Goal: Task Accomplishment & Management: Use online tool/utility

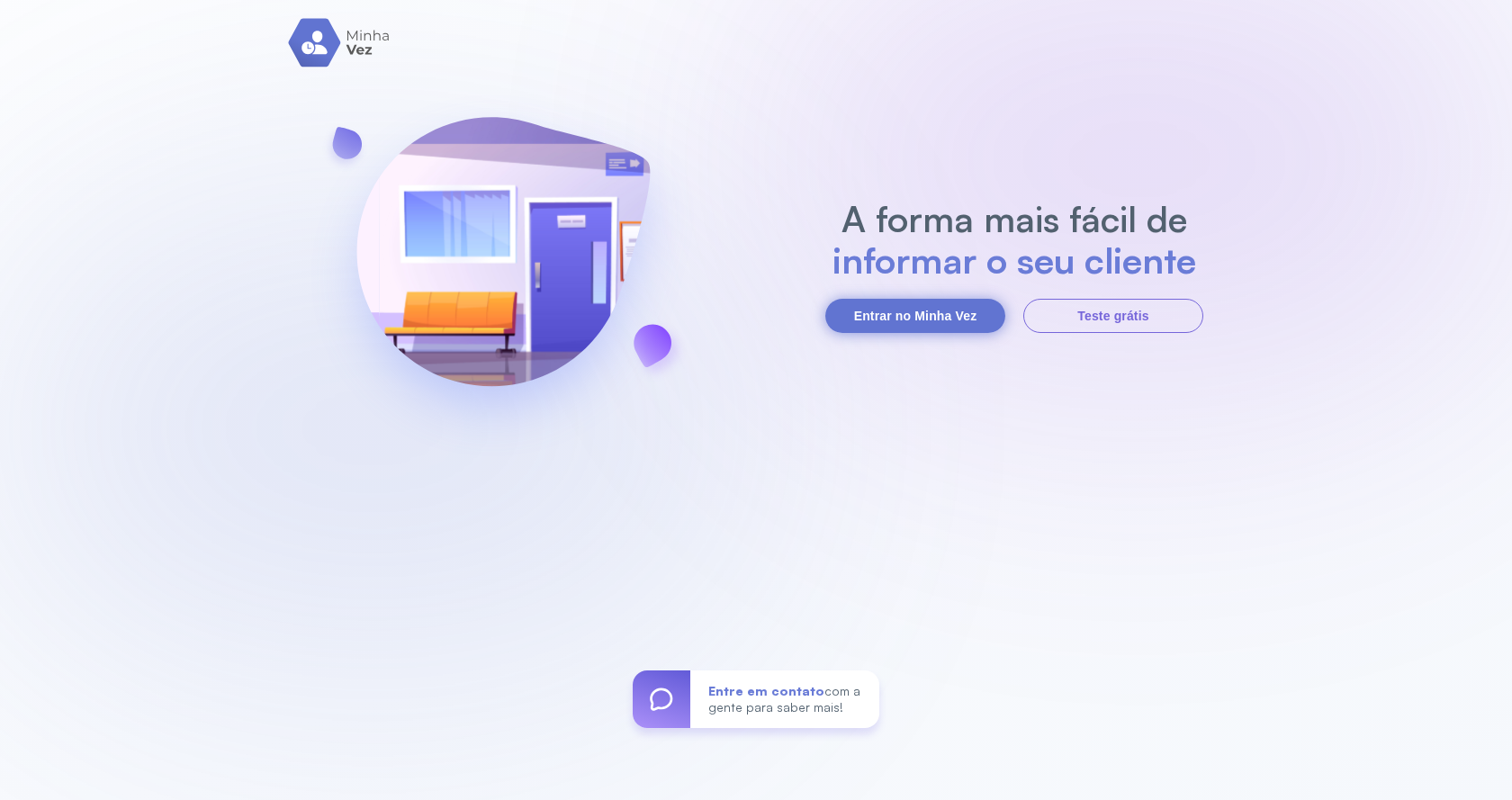
click at [874, 309] on button "Entrar no Minha Vez" at bounding box center [915, 316] width 180 height 35
click at [908, 321] on button "Entrar no Minha Vez" at bounding box center [915, 316] width 180 height 35
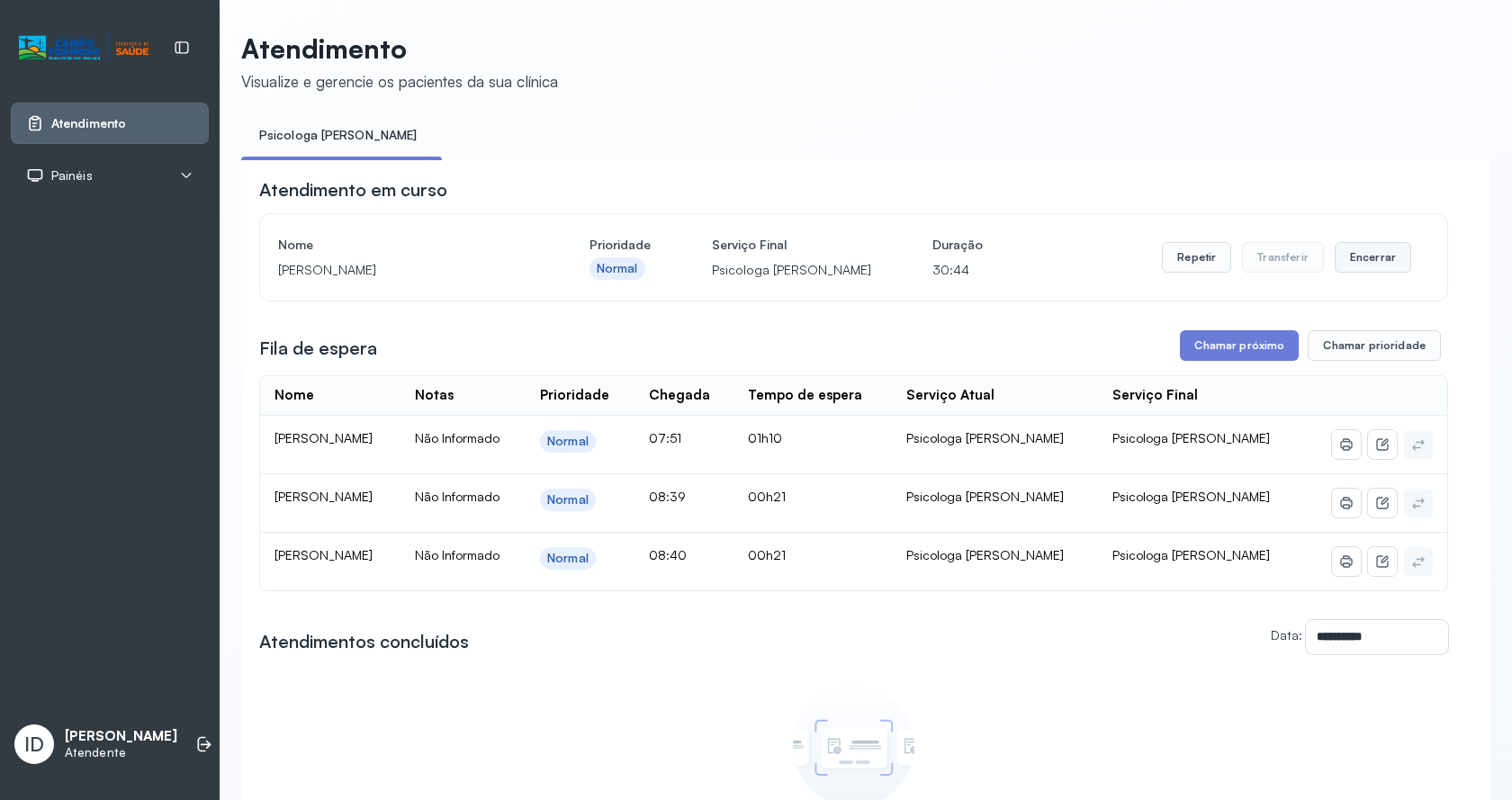
click at [1362, 252] on button "Encerrar" at bounding box center [1373, 258] width 77 height 31
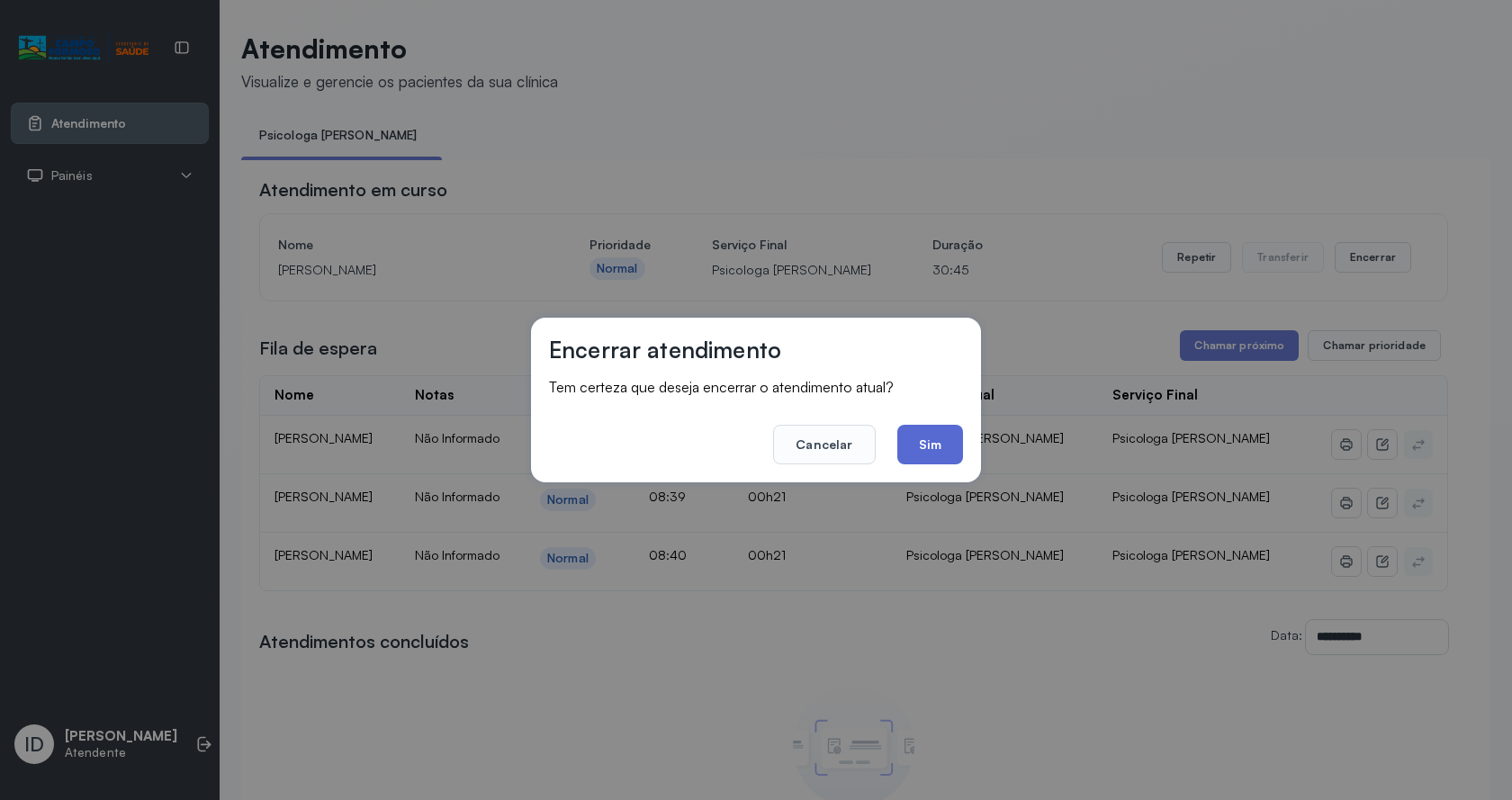
click at [921, 450] on button "Sim" at bounding box center [930, 444] width 65 height 39
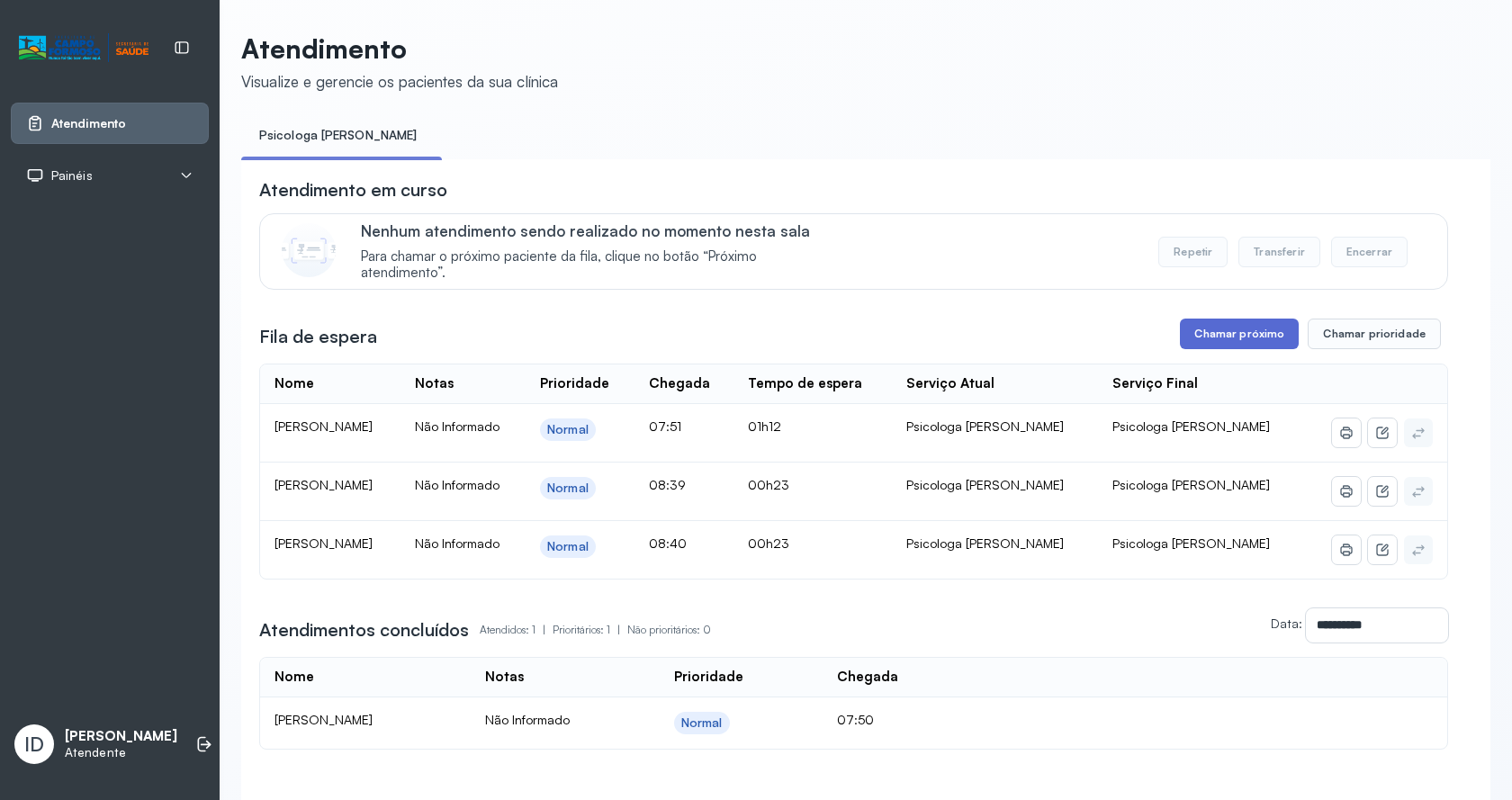
click at [1212, 344] on button "Chamar próximo" at bounding box center [1238, 334] width 118 height 31
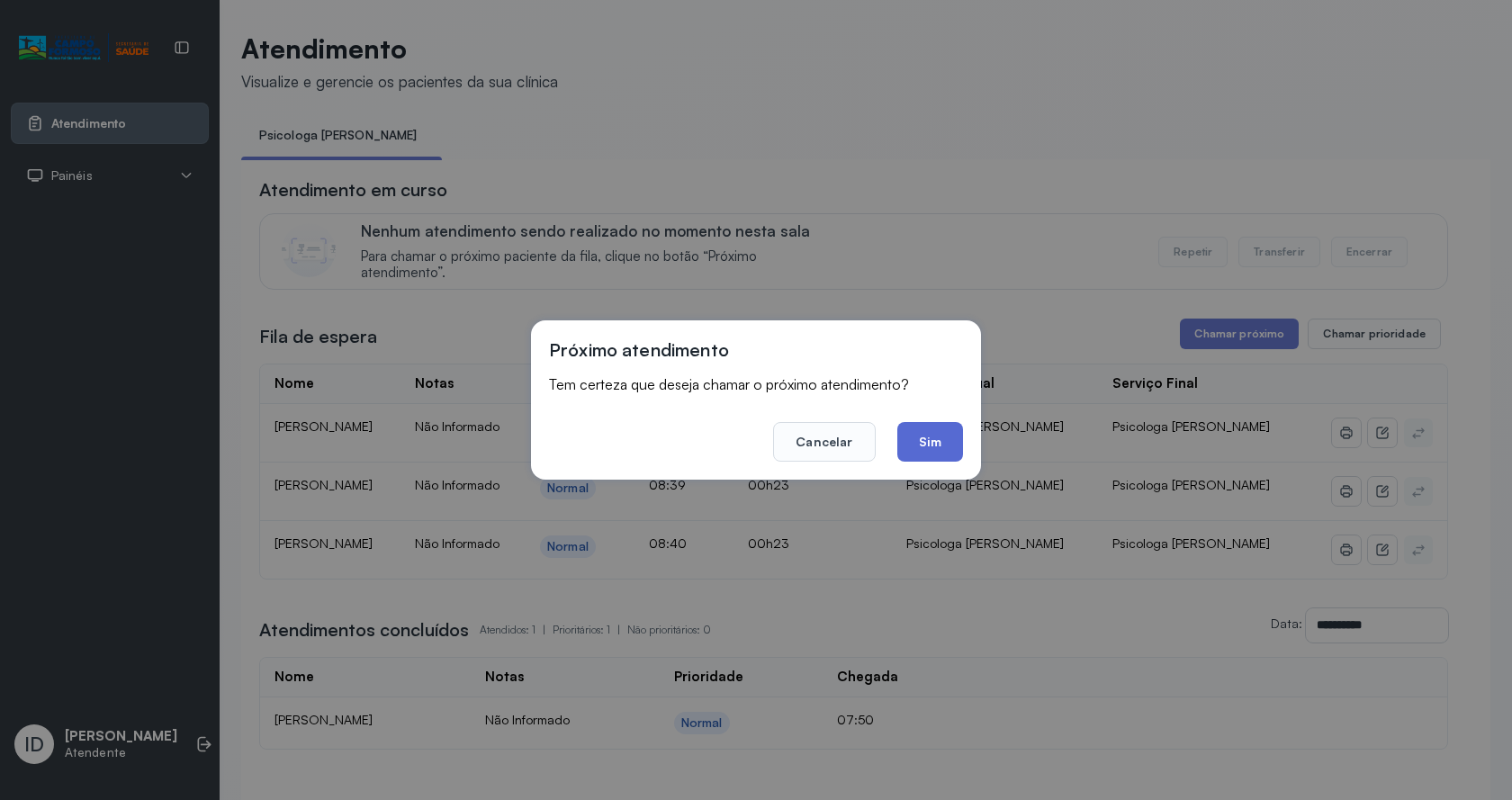
click at [926, 443] on button "Sim" at bounding box center [930, 441] width 65 height 39
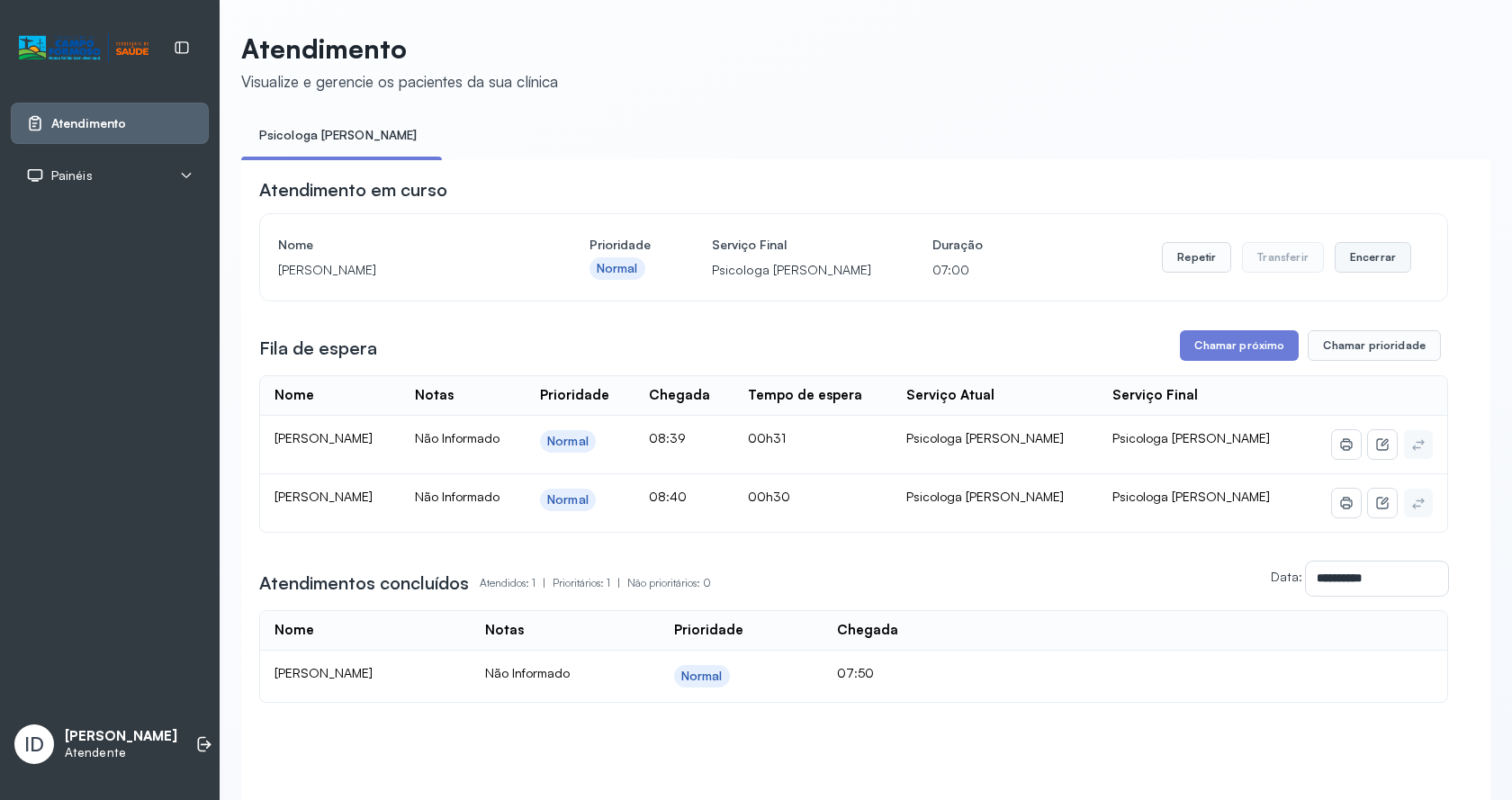
click at [1346, 258] on button "Encerrar" at bounding box center [1373, 258] width 77 height 31
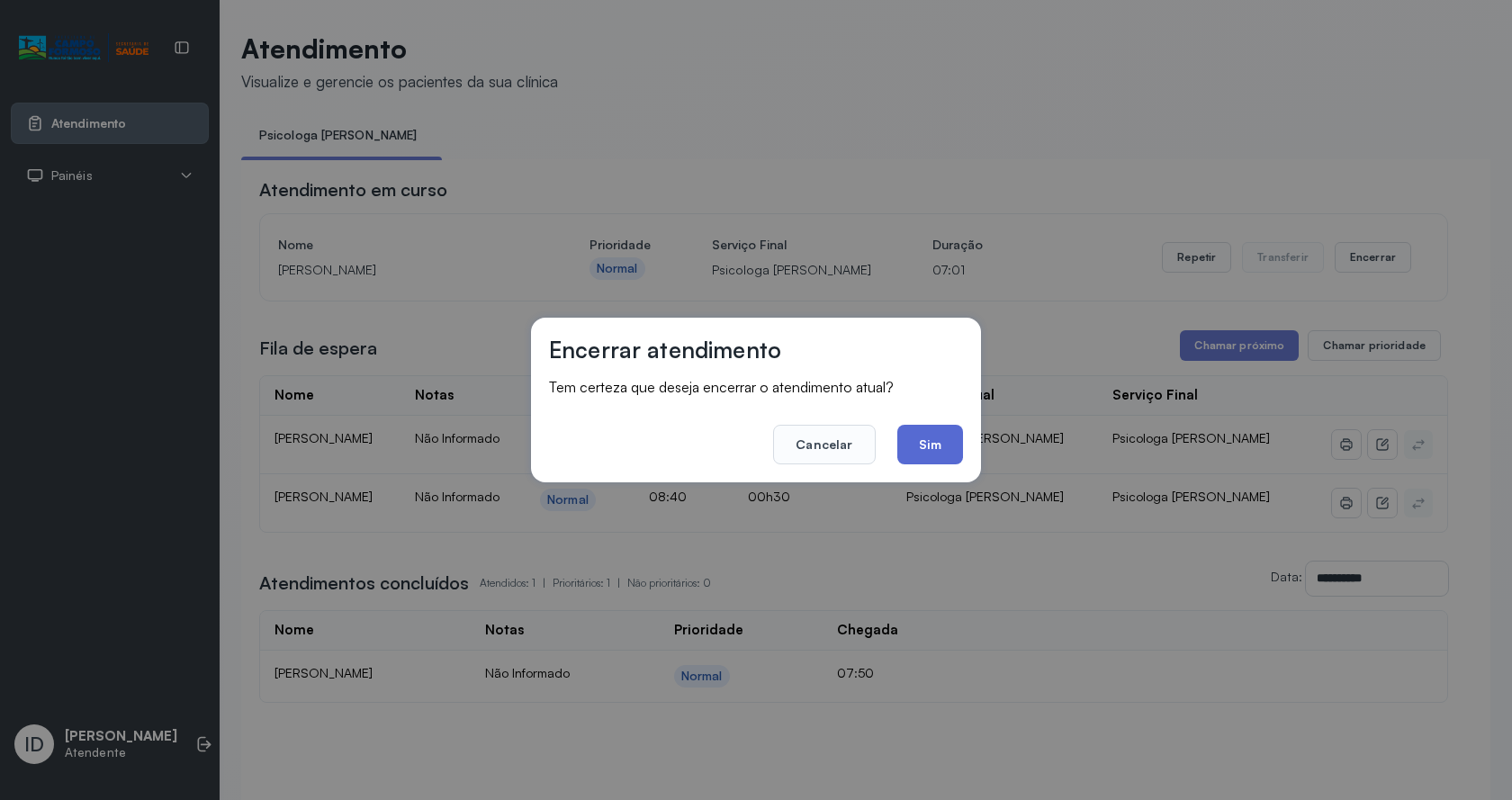
click at [916, 445] on button "Sim" at bounding box center [930, 444] width 65 height 39
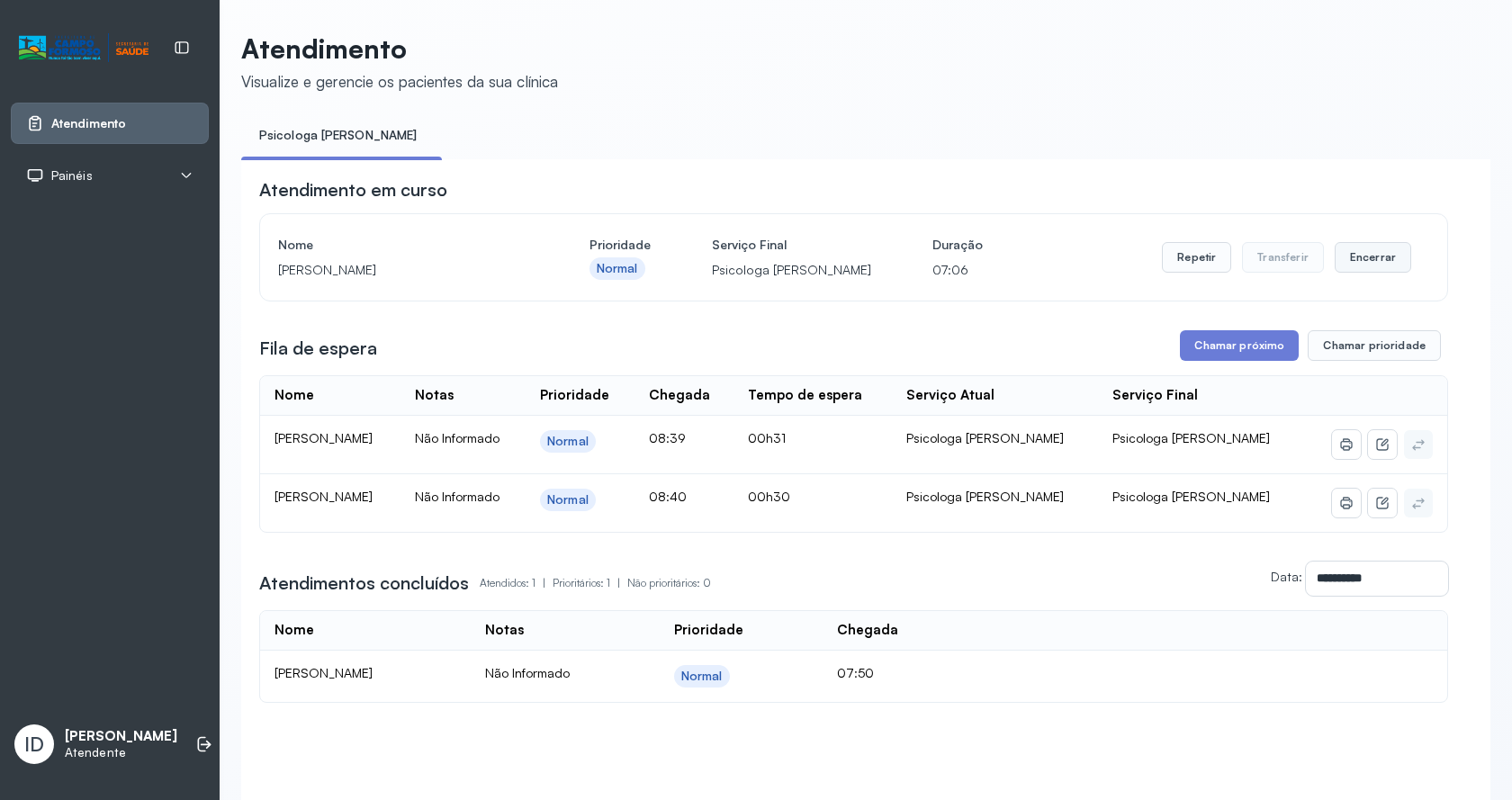
click at [1371, 258] on button "Encerrar" at bounding box center [1373, 258] width 77 height 31
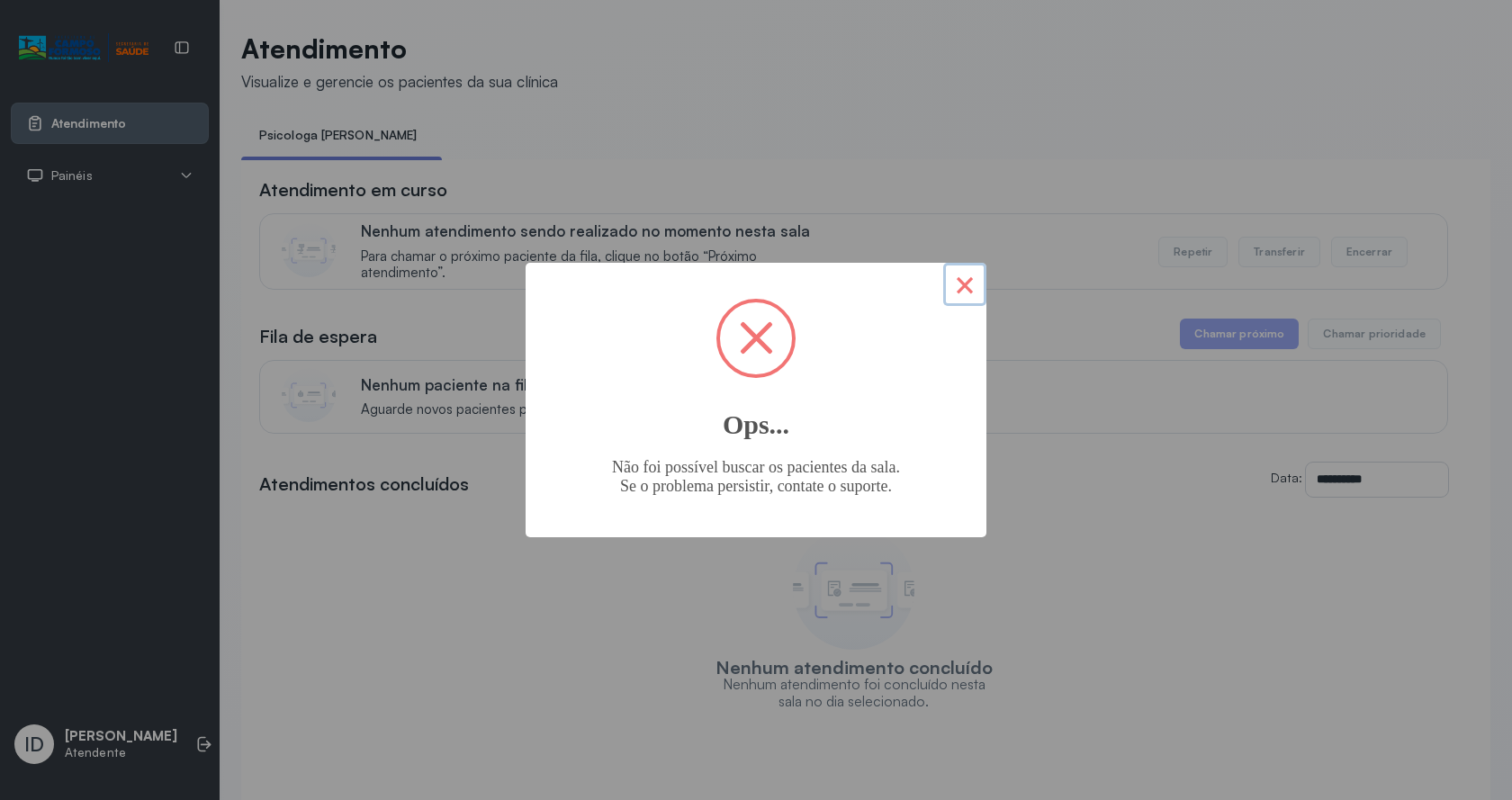
click at [954, 275] on button "×" at bounding box center [964, 284] width 43 height 43
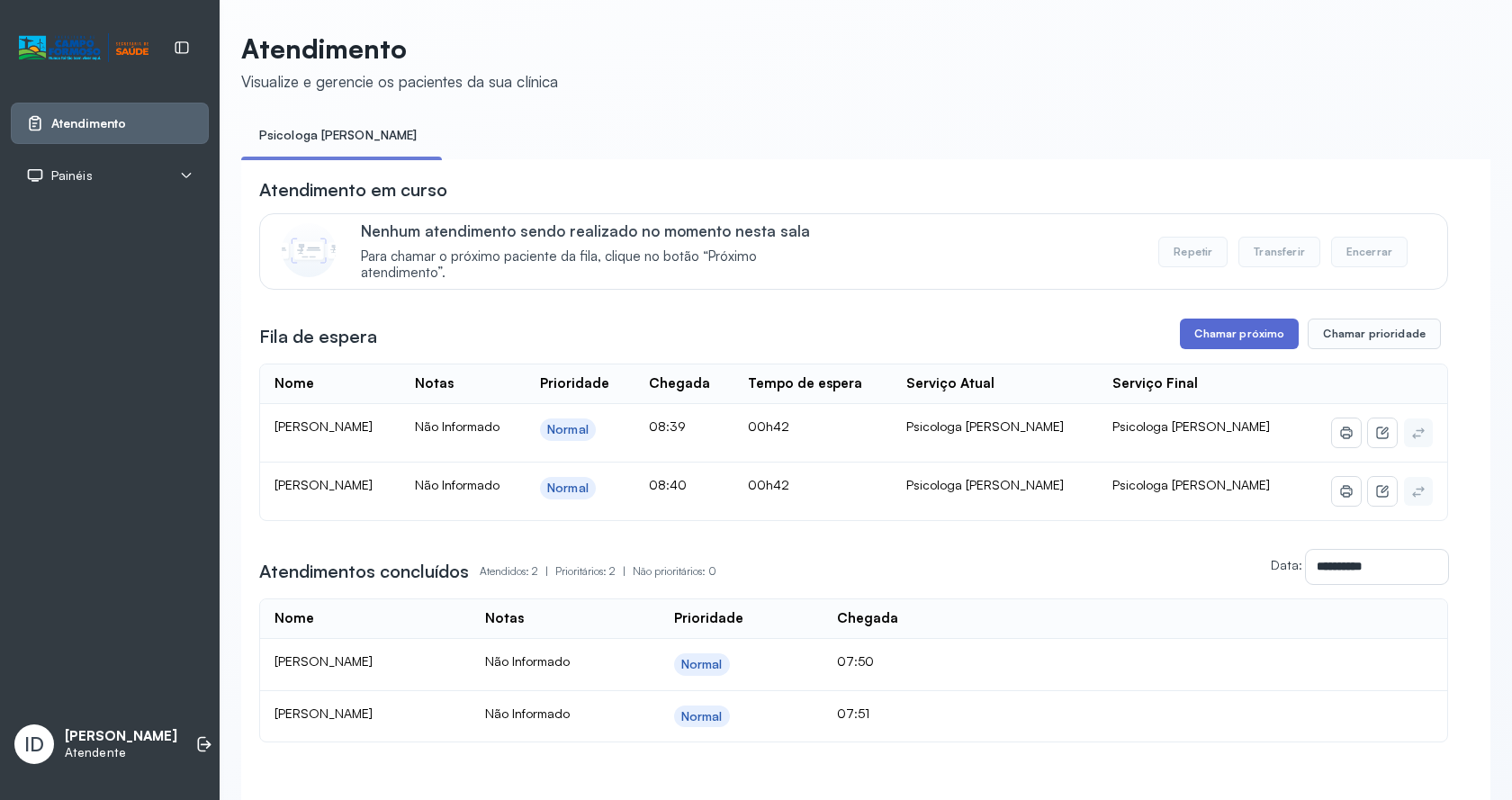
click at [1252, 328] on button "Chamar próximo" at bounding box center [1238, 334] width 118 height 31
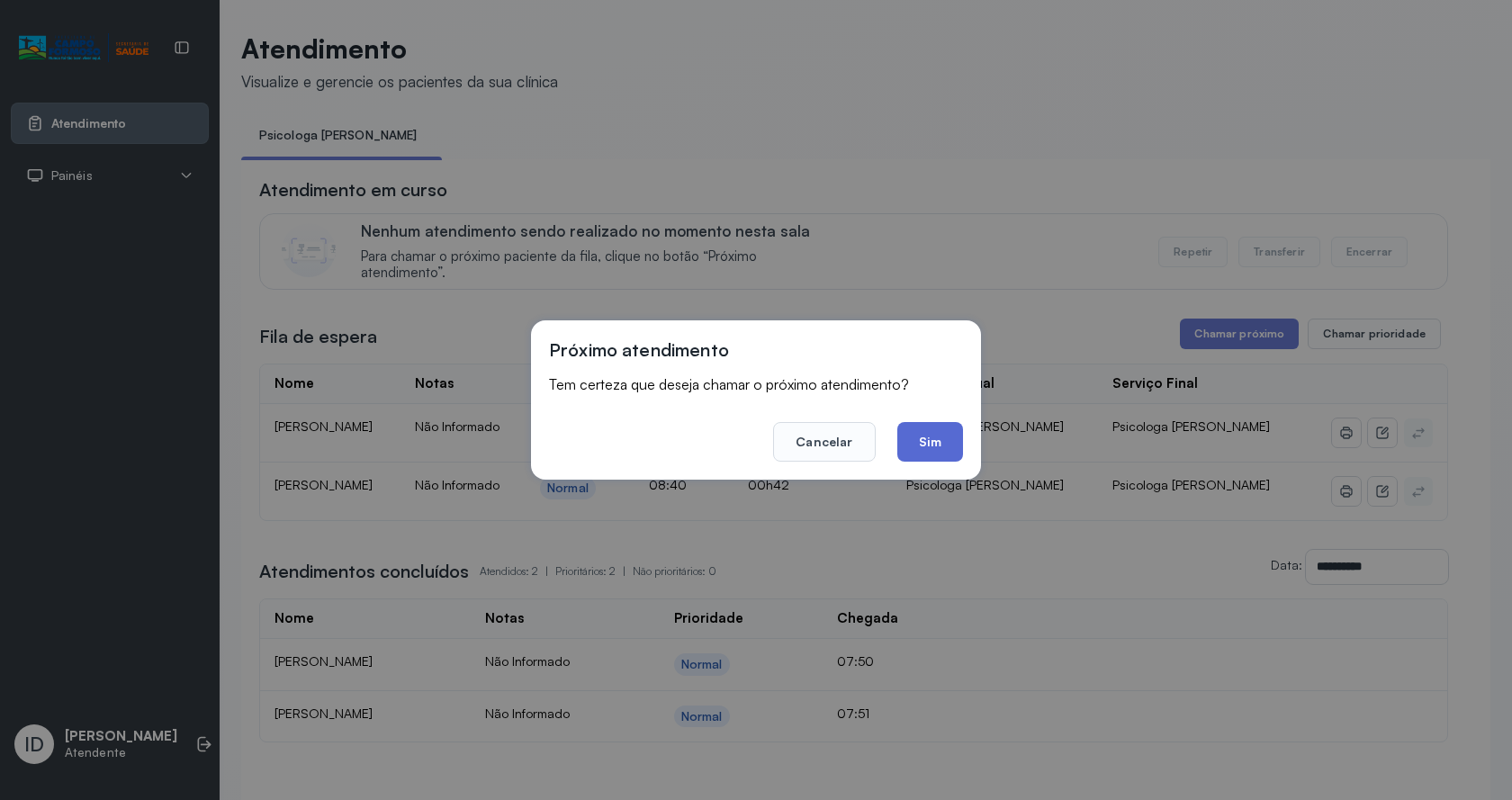
click at [946, 443] on button "Sim" at bounding box center [930, 441] width 65 height 39
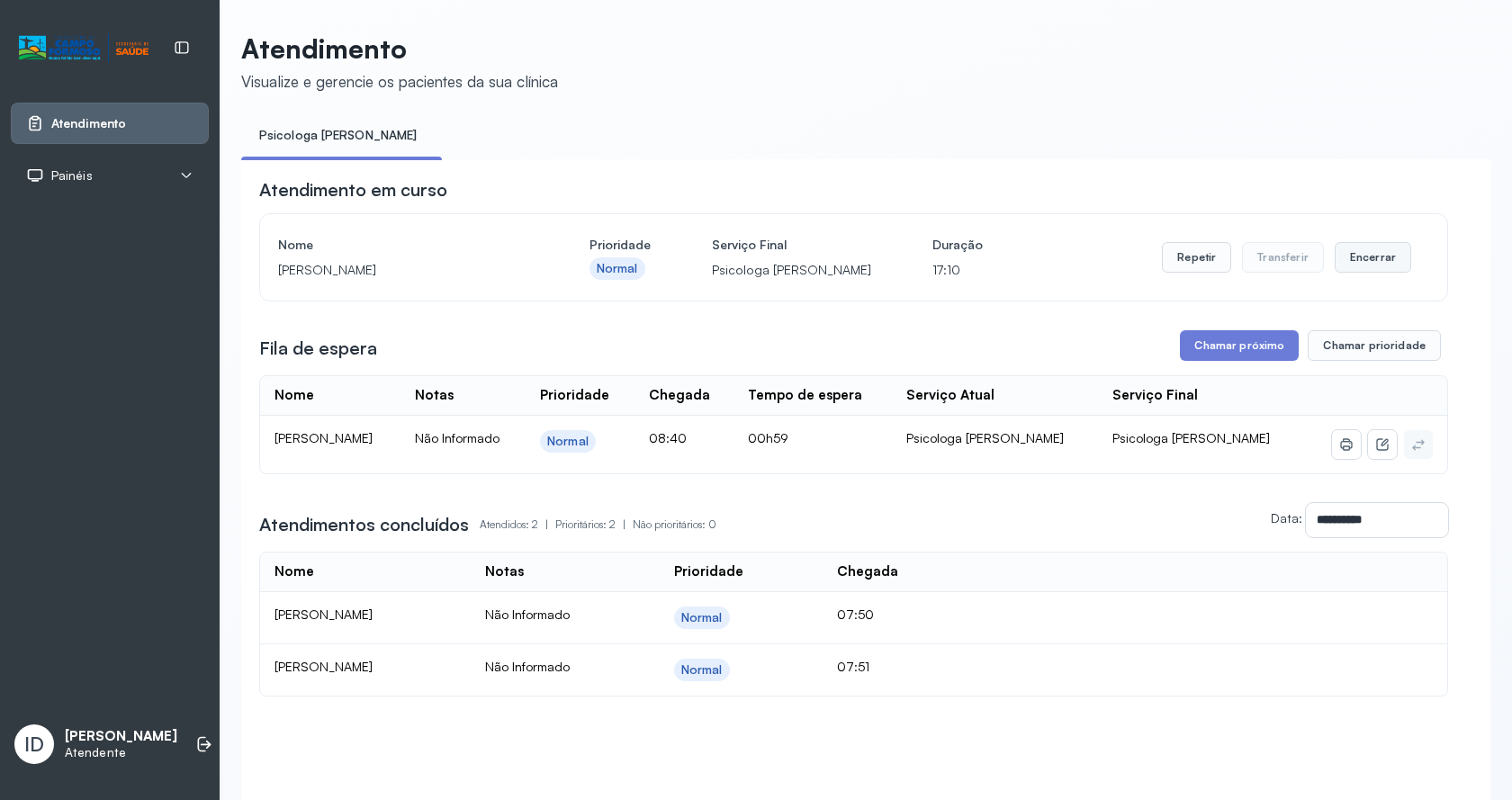
click at [1348, 272] on button "Encerrar" at bounding box center [1373, 258] width 77 height 31
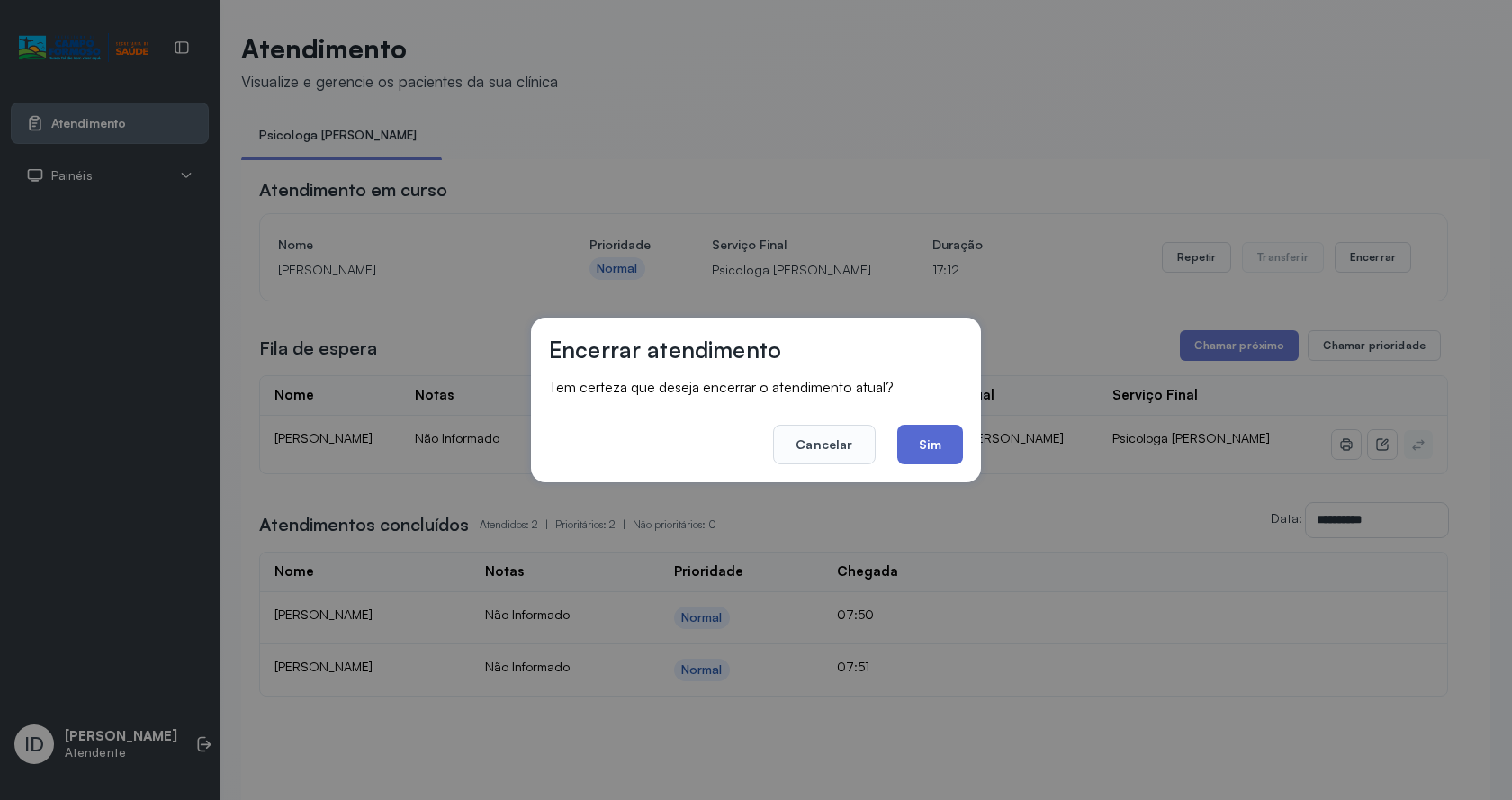
click at [934, 442] on button "Sim" at bounding box center [930, 444] width 65 height 39
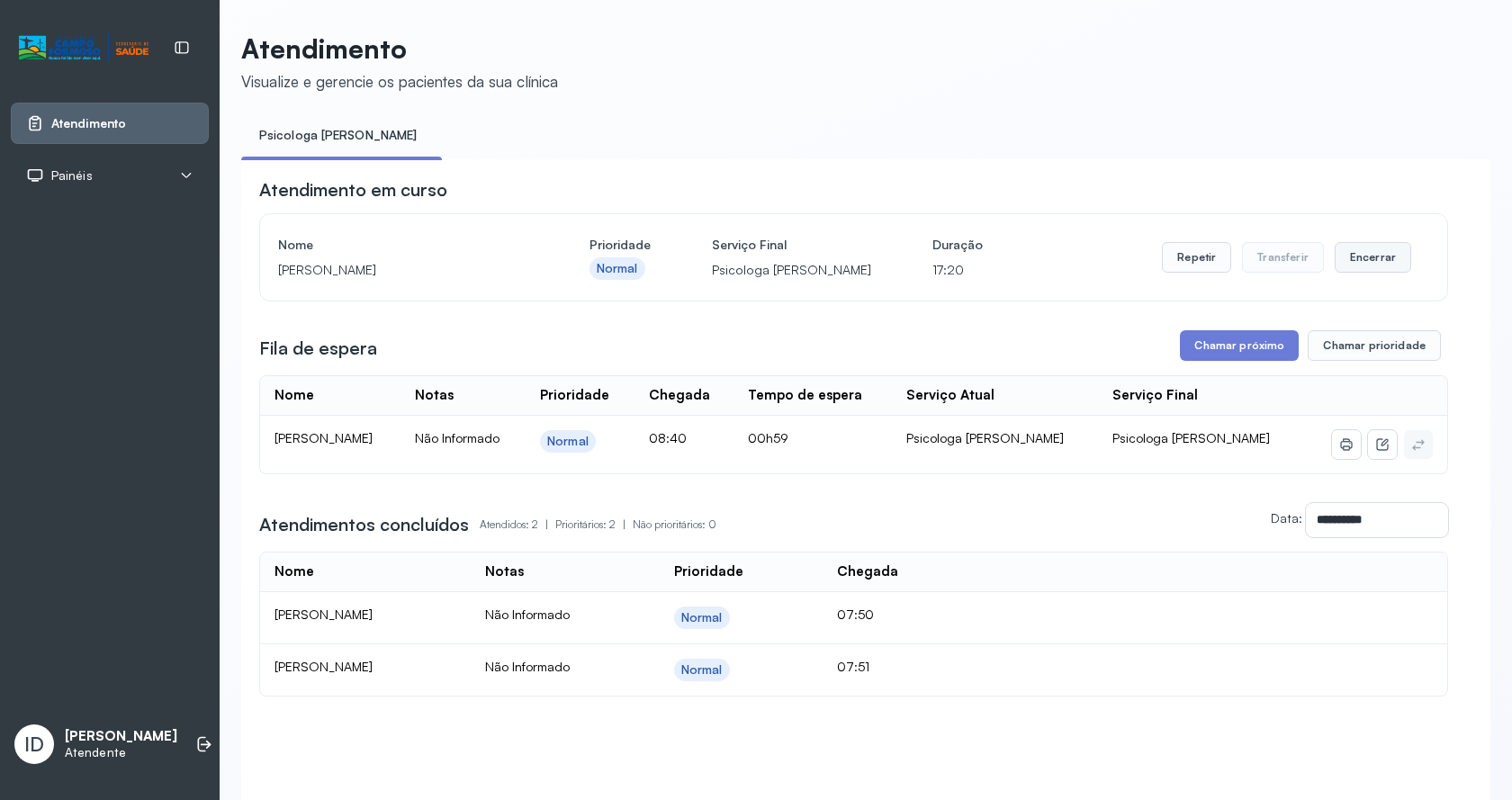
click at [1375, 261] on button "Encerrar" at bounding box center [1373, 258] width 77 height 31
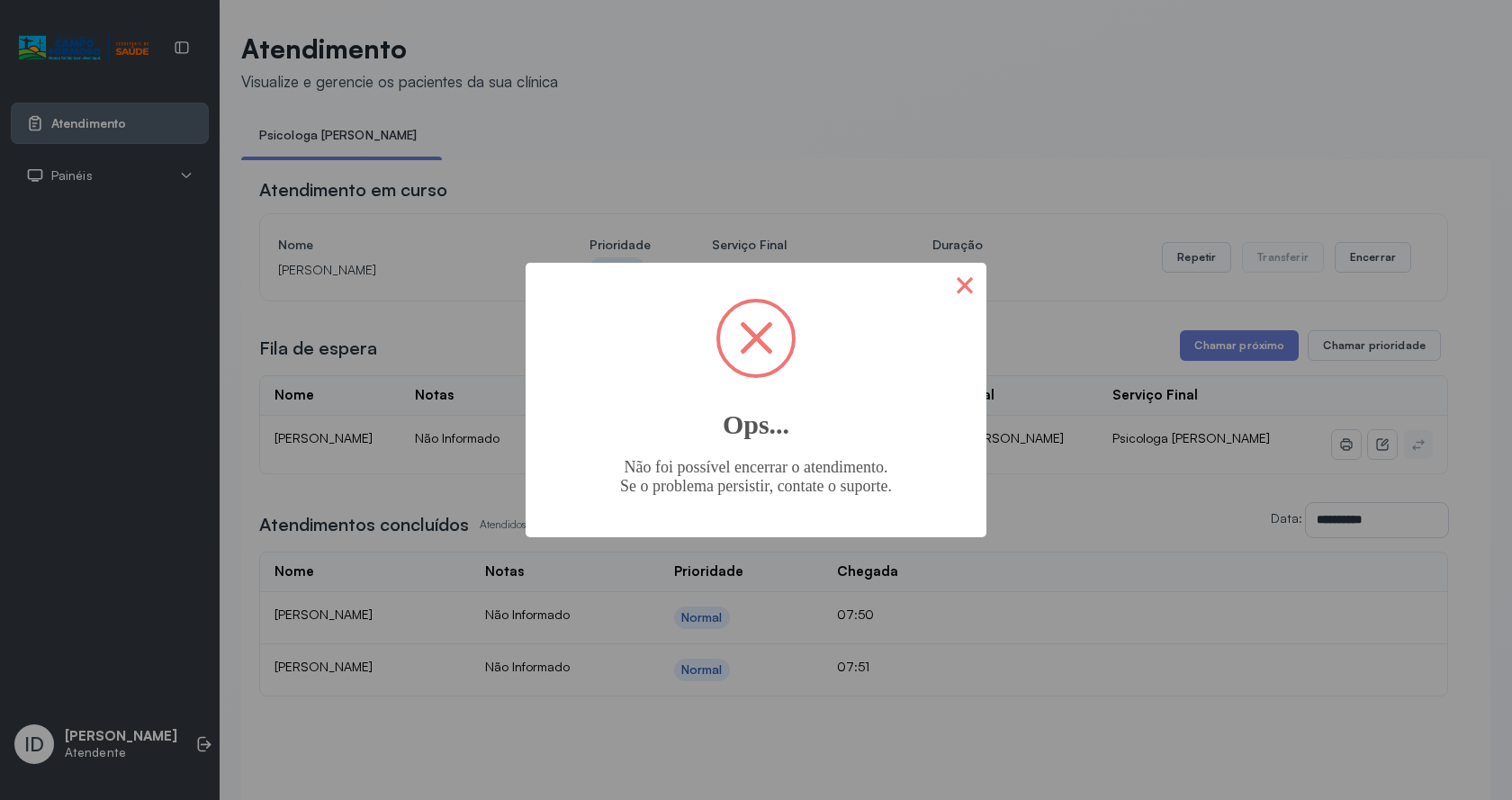
click at [963, 275] on button "×" at bounding box center [964, 284] width 43 height 43
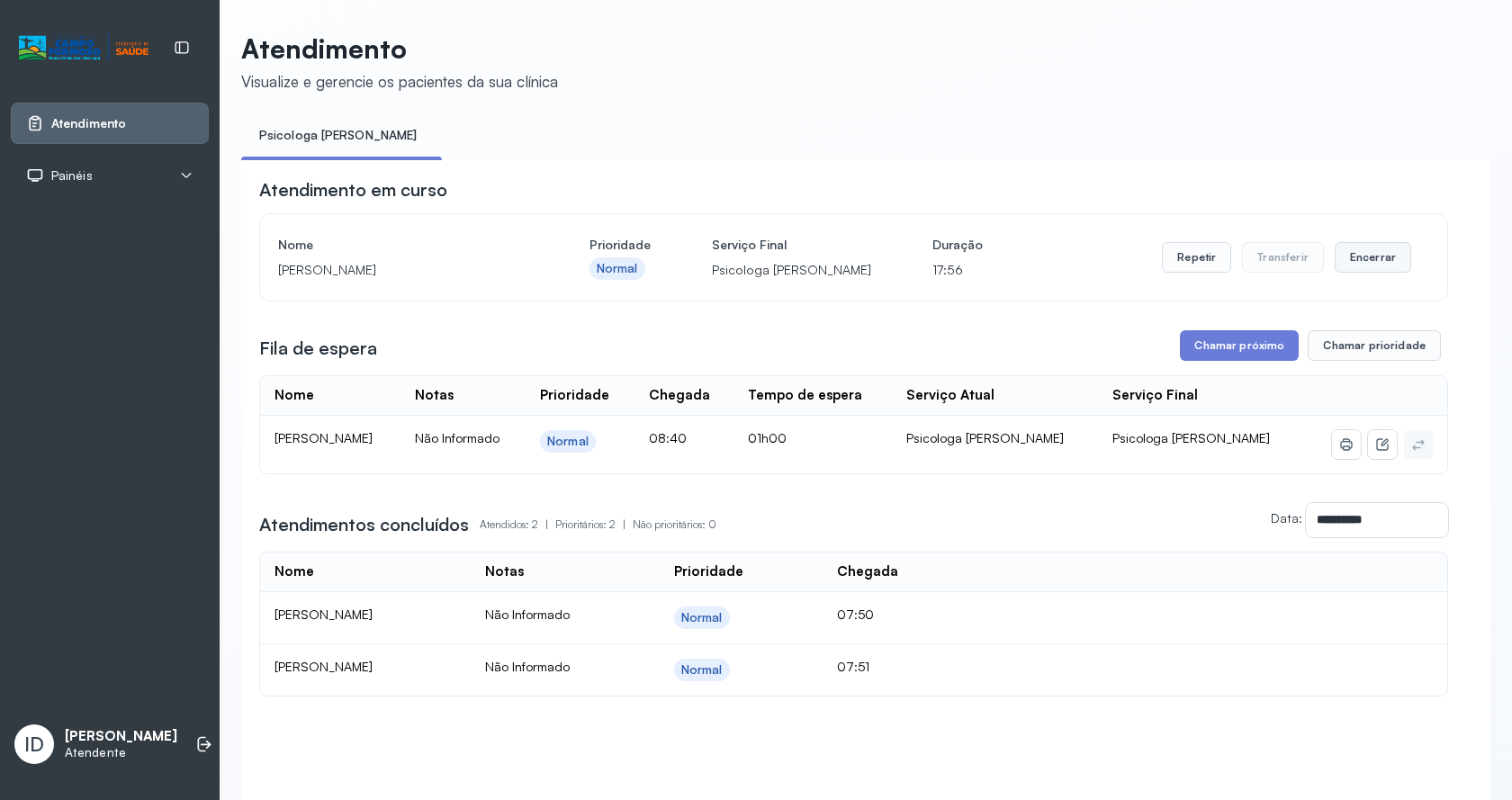
click at [1345, 265] on button "Encerrar" at bounding box center [1373, 258] width 77 height 31
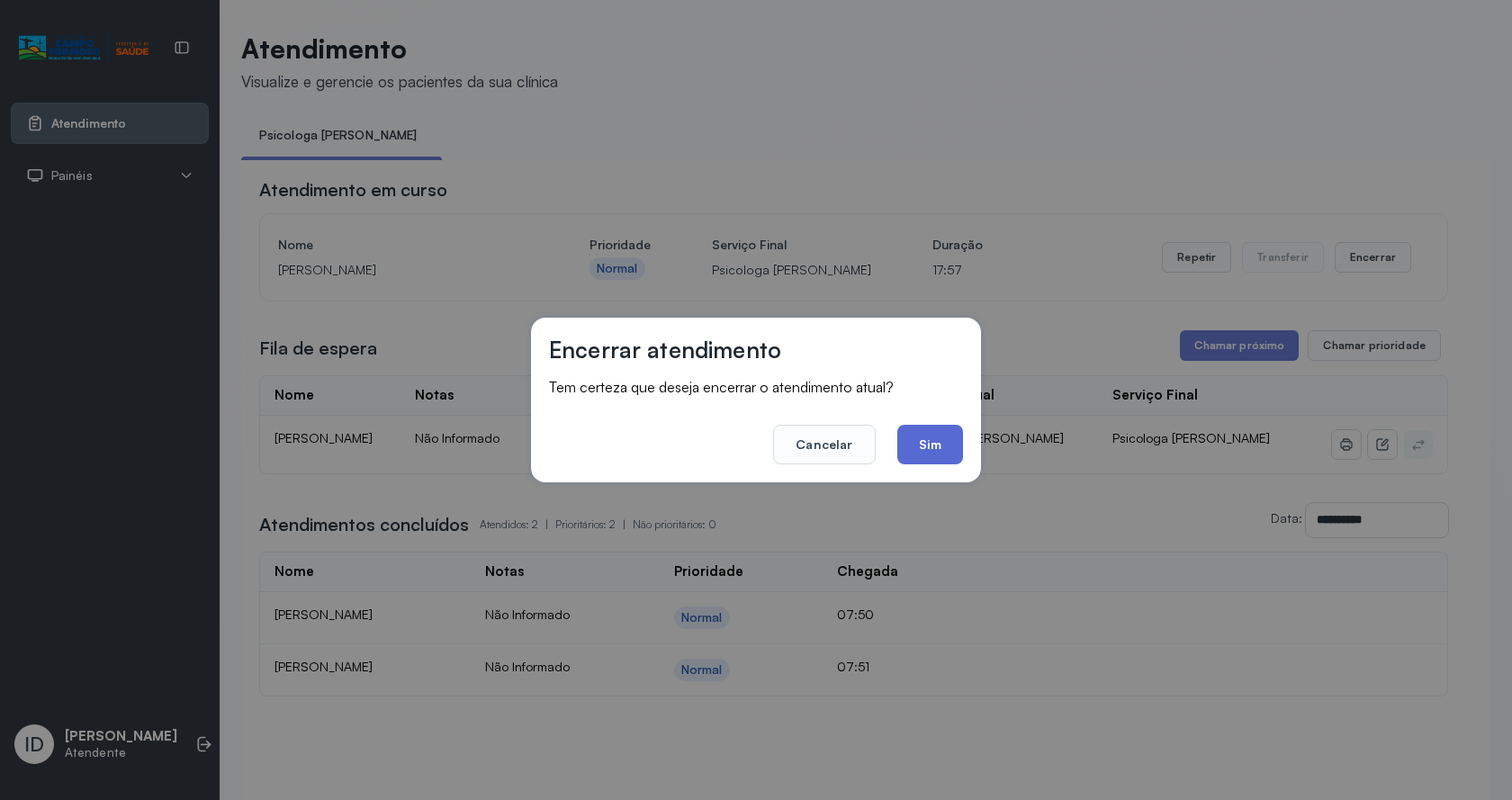
click at [925, 439] on button "Sim" at bounding box center [930, 444] width 65 height 39
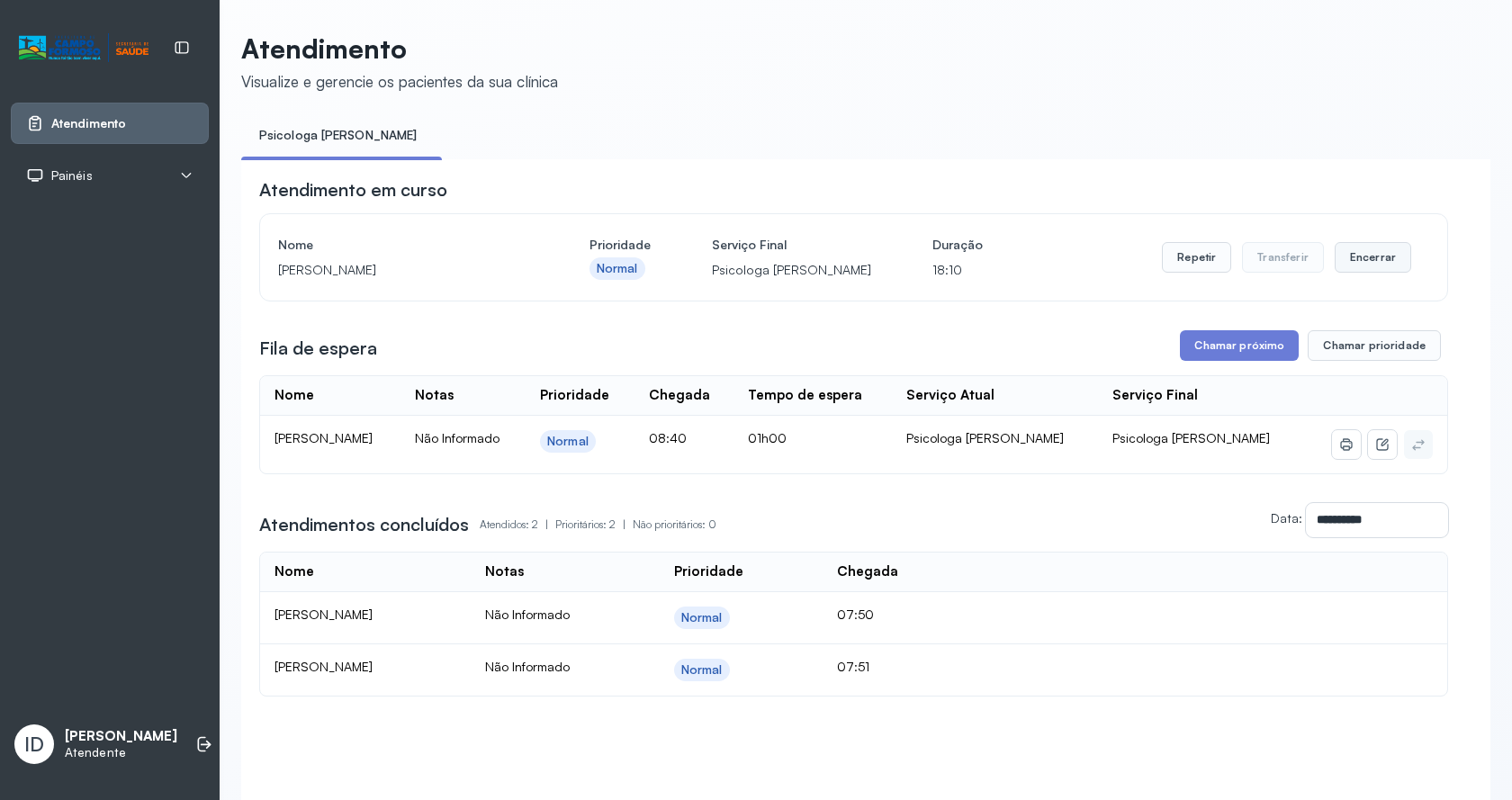
click at [1363, 251] on button "Encerrar" at bounding box center [1373, 258] width 77 height 31
click at [1336, 258] on button "Encerrar" at bounding box center [1373, 258] width 77 height 31
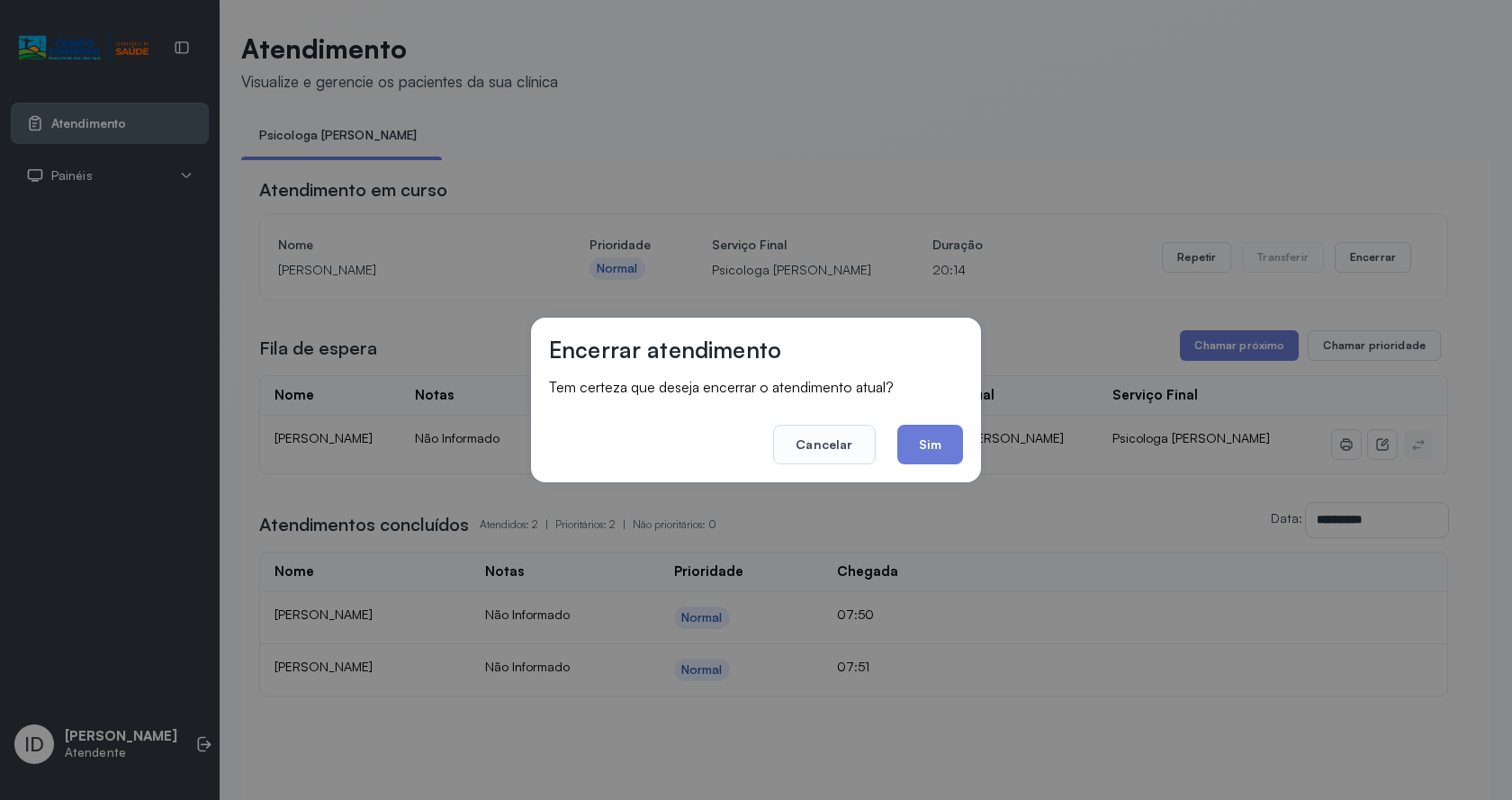
click at [974, 453] on div "Encerrar atendimento Tem certeza que deseja encerrar o atendimento atual? Cance…" at bounding box center [756, 399] width 450 height 164
click at [942, 449] on button "Sim" at bounding box center [930, 444] width 65 height 39
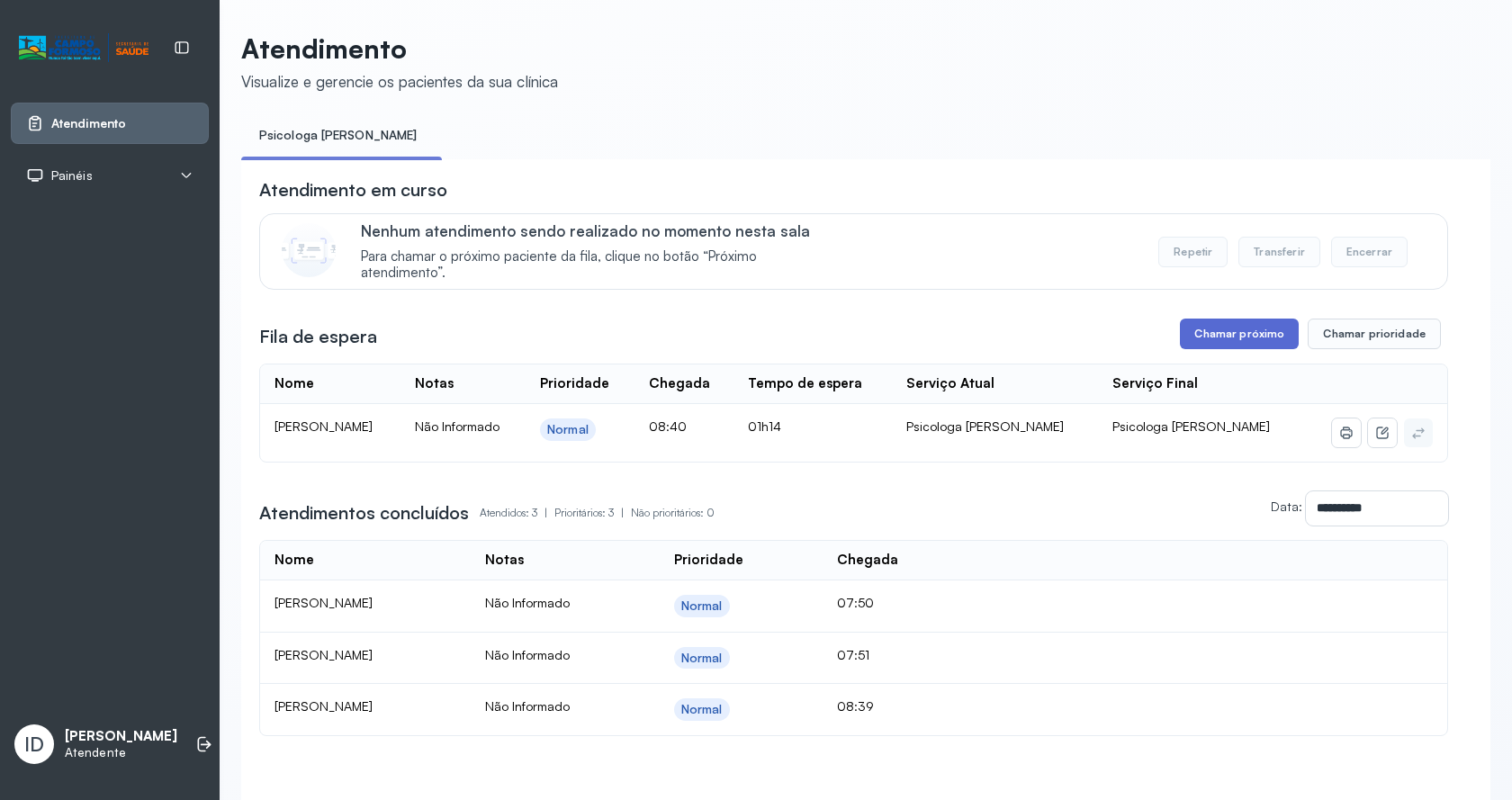
click at [1264, 347] on button "Chamar próximo" at bounding box center [1238, 334] width 118 height 31
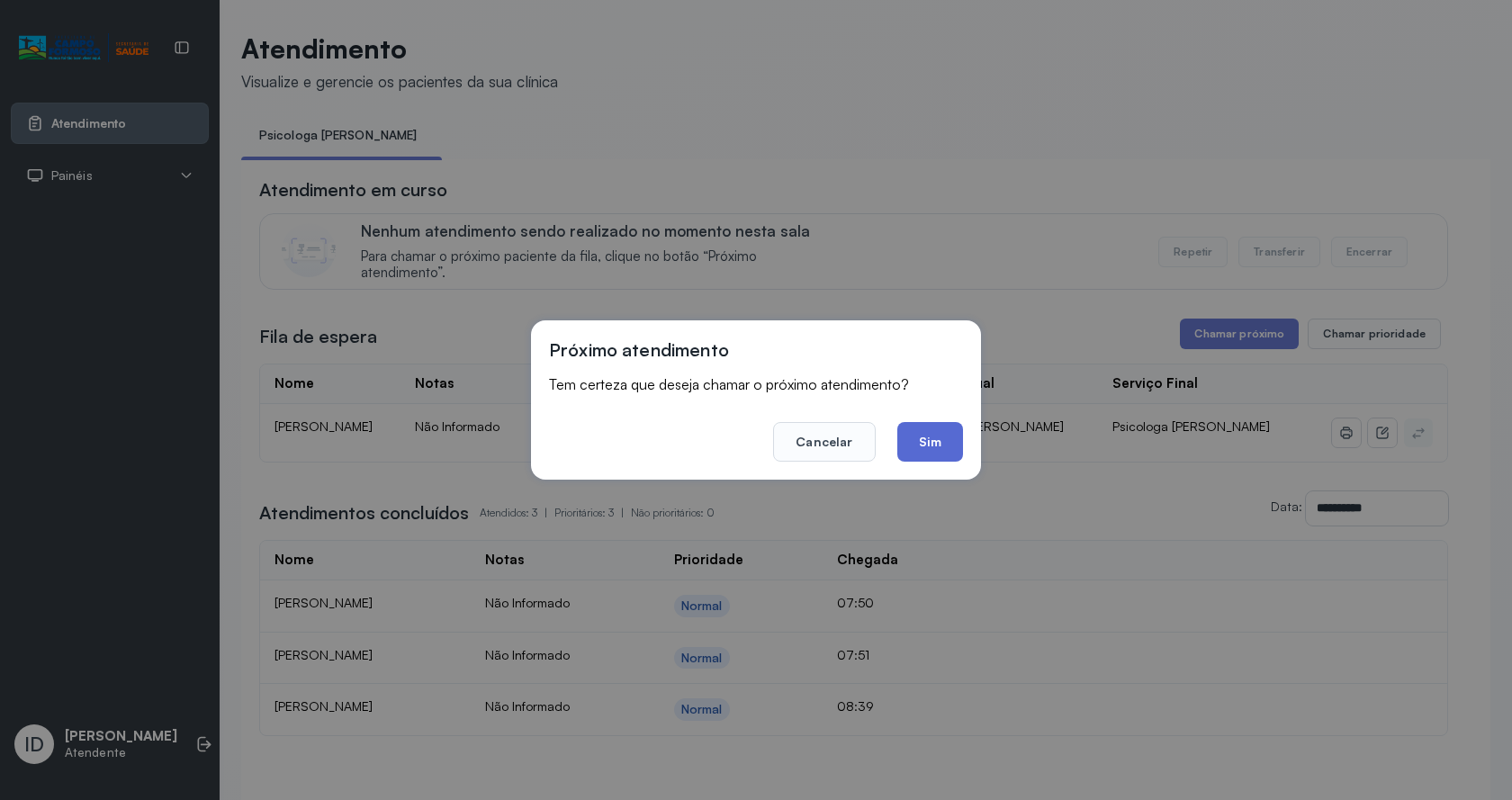
click at [914, 436] on button "Sim" at bounding box center [930, 441] width 65 height 39
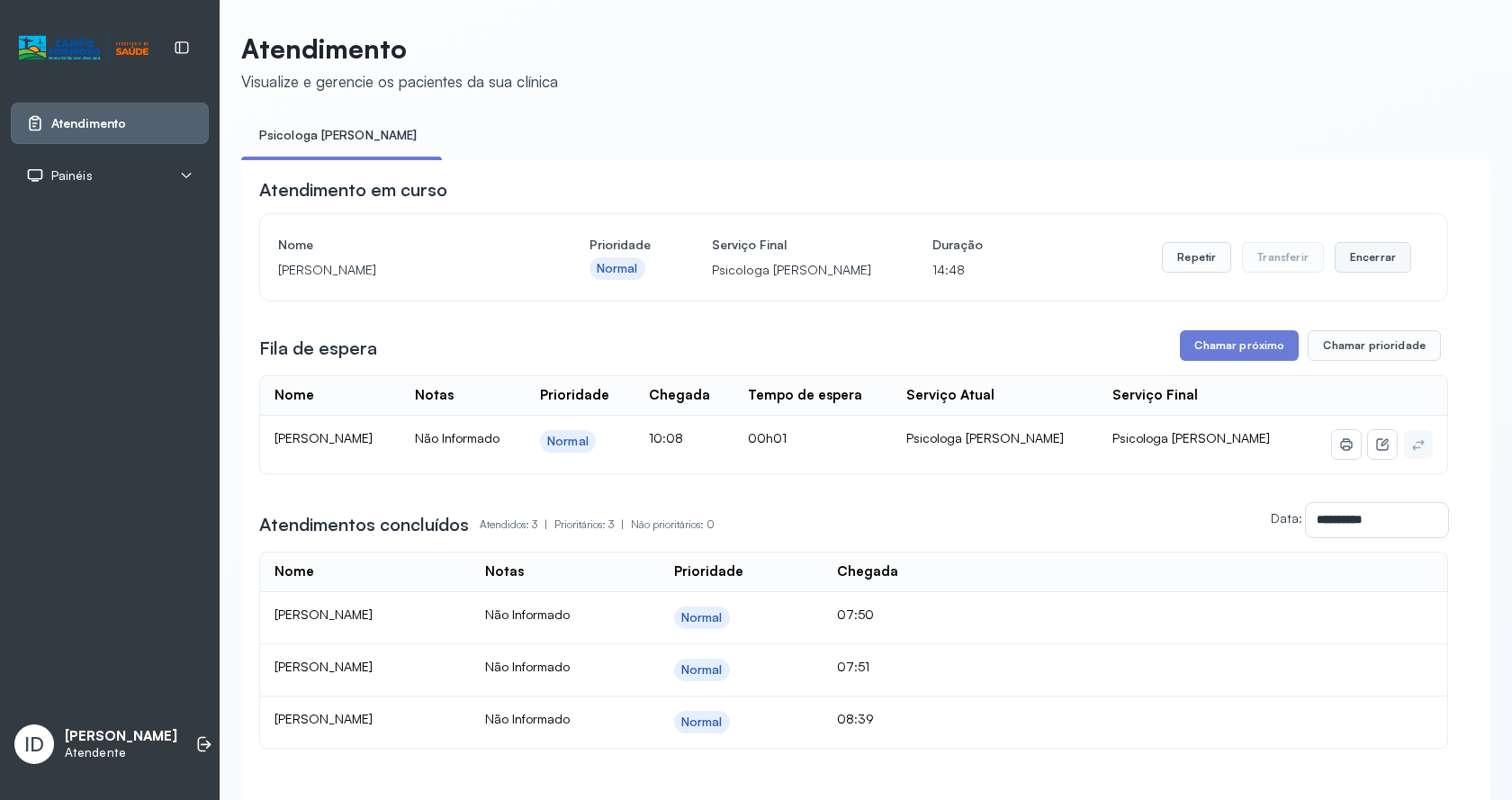
click at [1364, 263] on button "Encerrar" at bounding box center [1373, 258] width 77 height 31
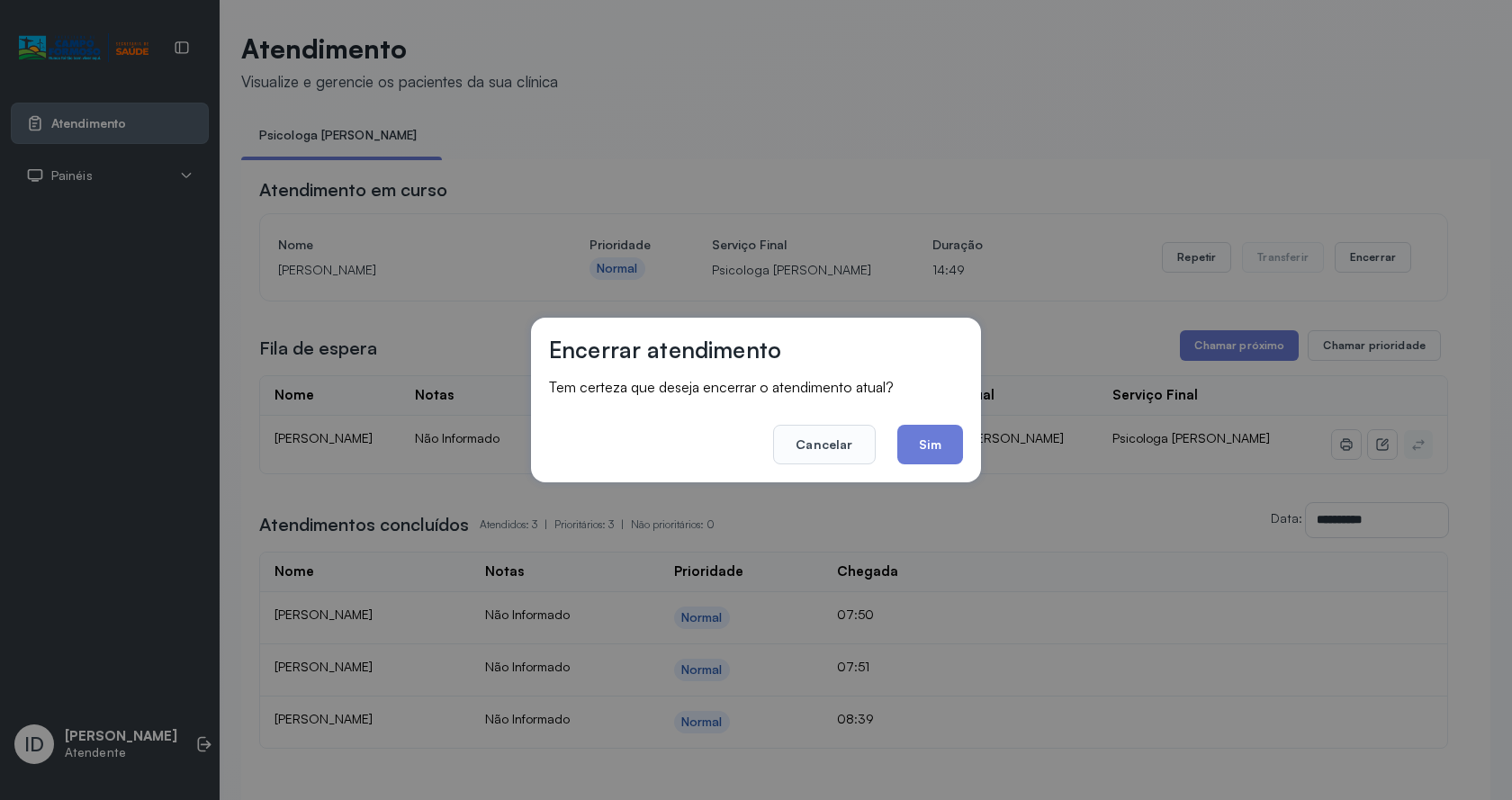
click at [908, 466] on div "Encerrar atendimento Tem certeza que deseja encerrar o atendimento atual? Cance…" at bounding box center [756, 399] width 450 height 164
click at [927, 453] on button "Sim" at bounding box center [930, 444] width 65 height 39
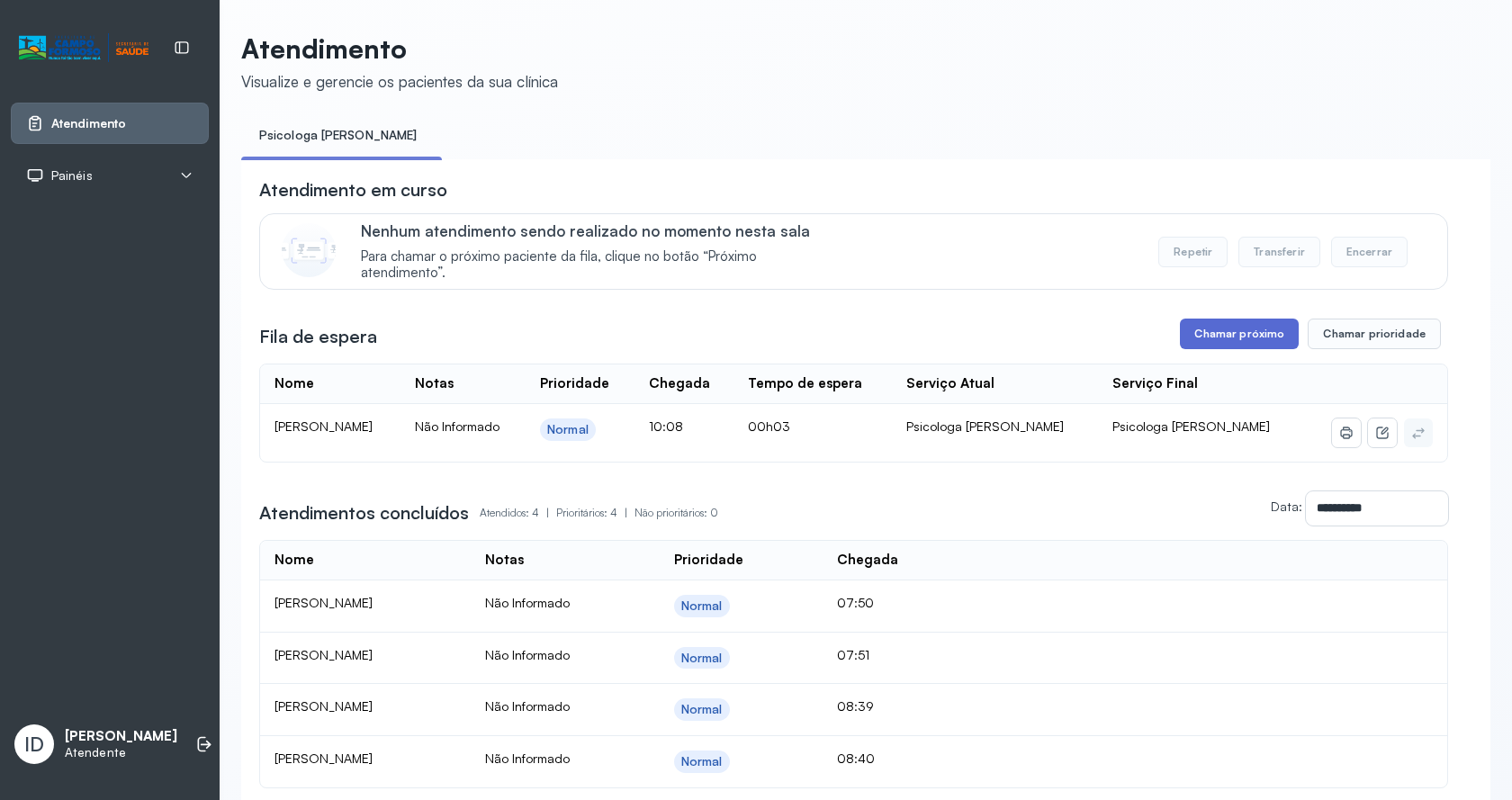
click at [1283, 331] on button "Chamar próximo" at bounding box center [1238, 334] width 118 height 31
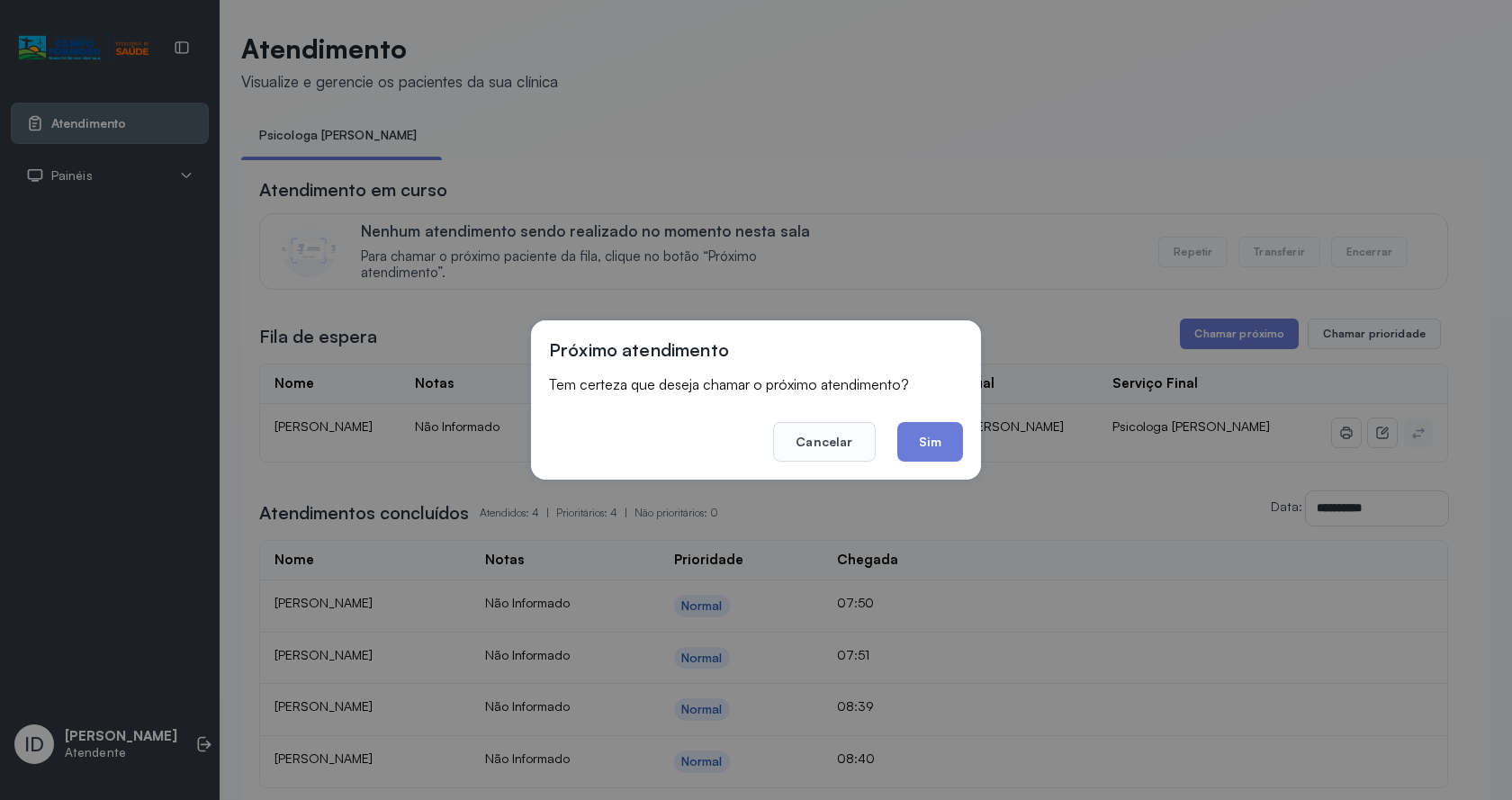
click at [967, 440] on div "Próximo atendimento Tem certeza que deseja chamar o próximo atendimento? Cancel…" at bounding box center [756, 400] width 450 height 160
click at [948, 432] on button "Sim" at bounding box center [930, 441] width 65 height 39
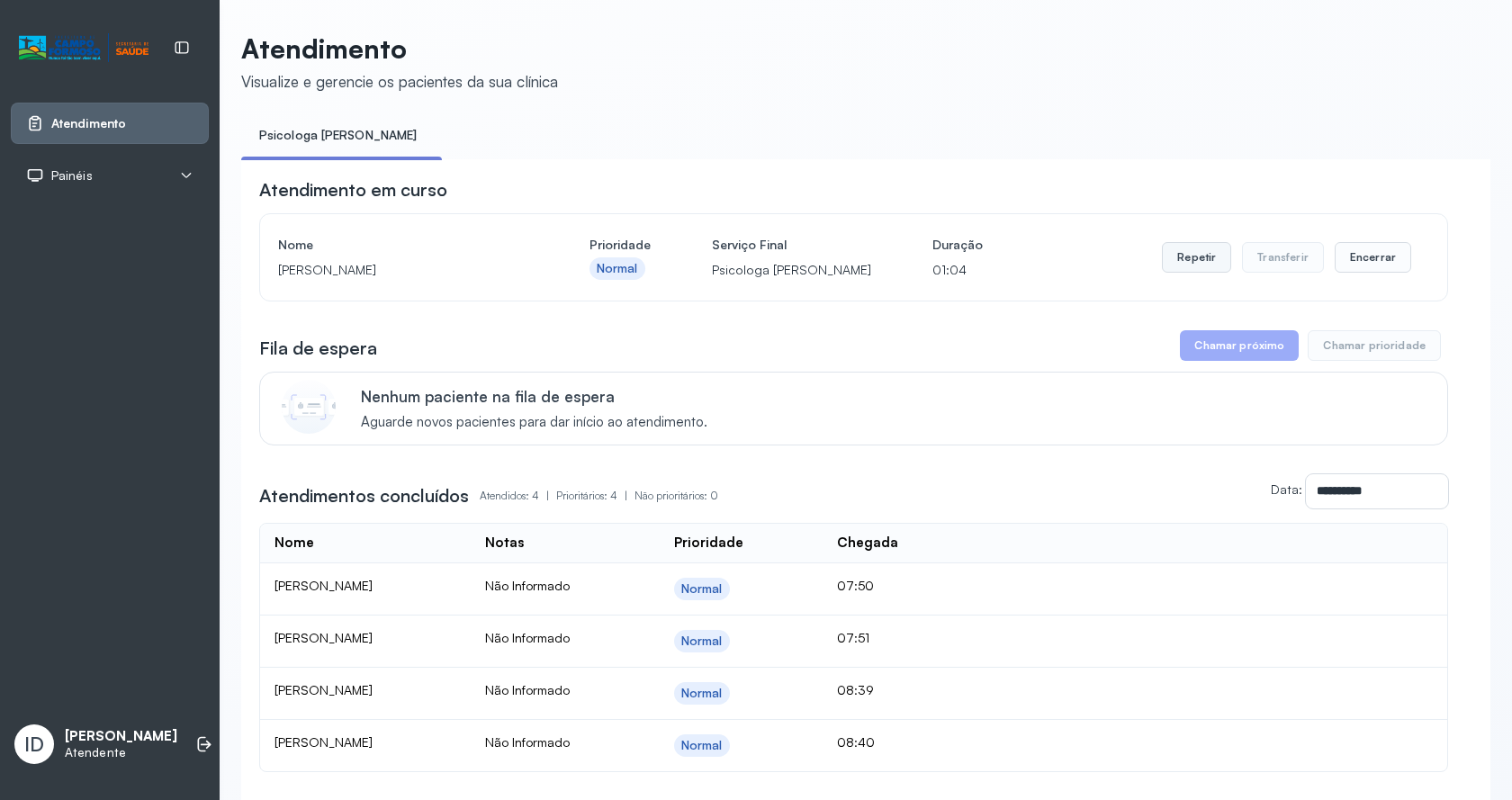
click at [1183, 264] on button "Repetir" at bounding box center [1197, 258] width 69 height 31
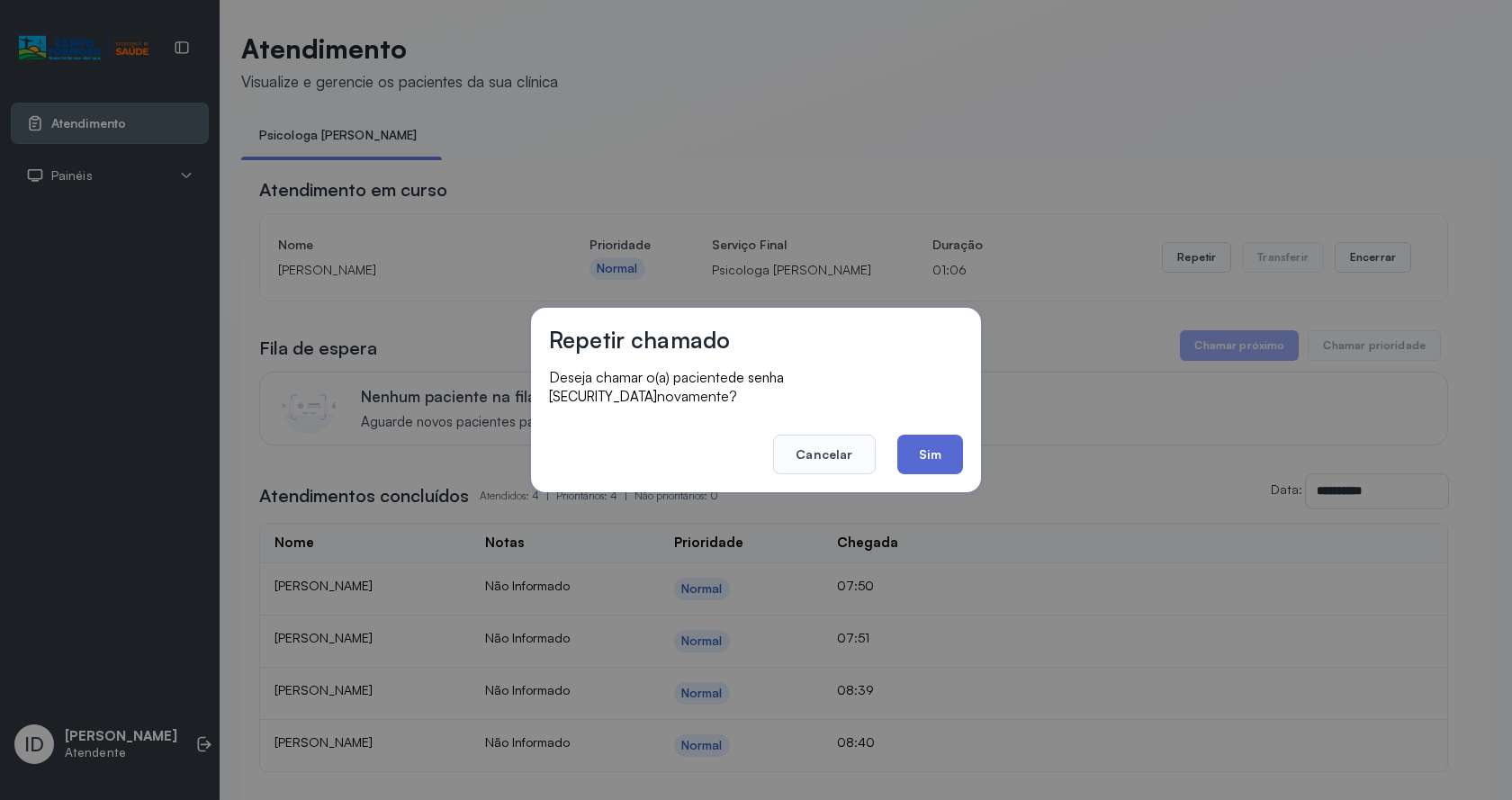
click at [952, 443] on button "Sim" at bounding box center [930, 454] width 65 height 39
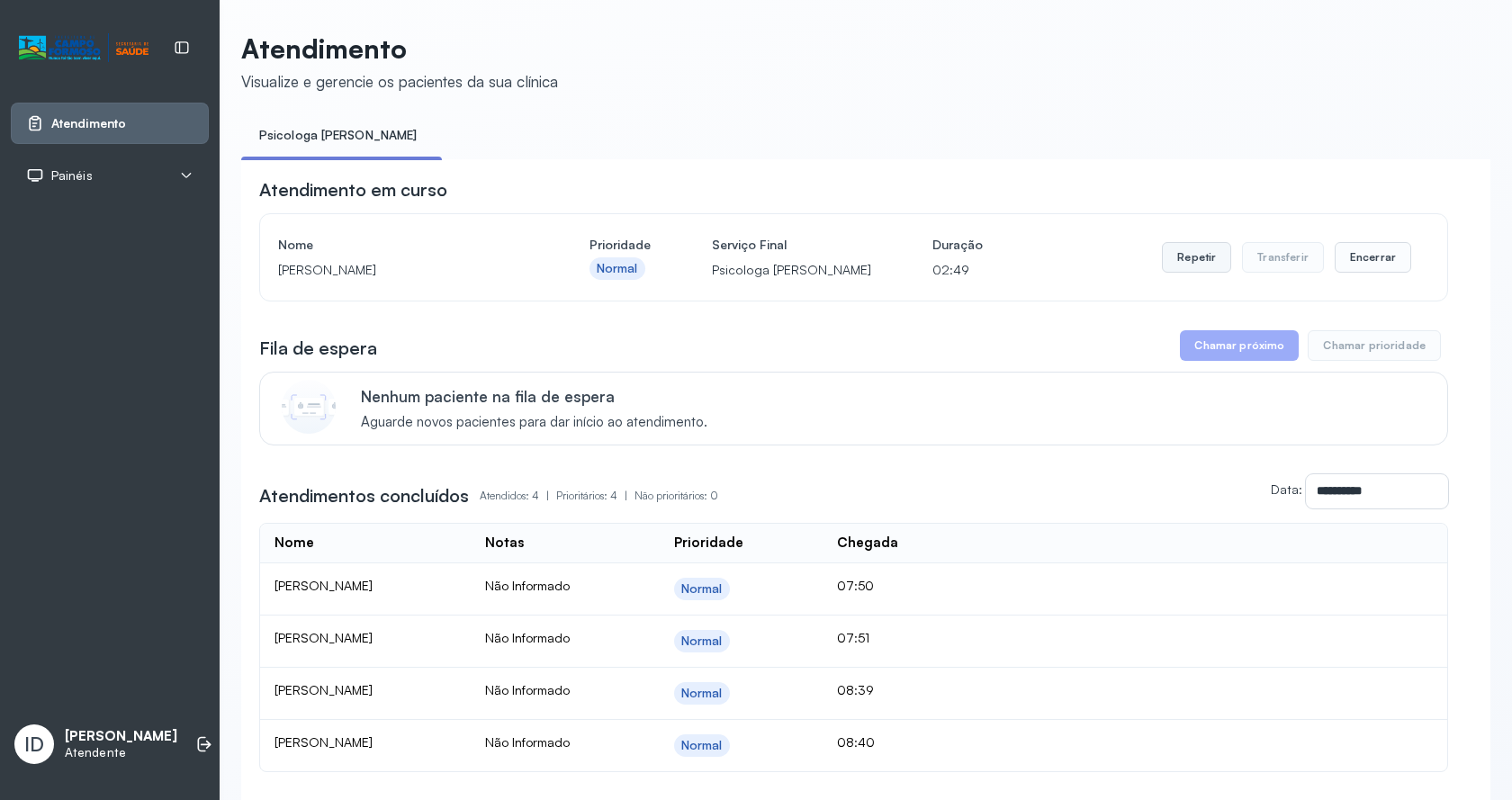
click at [1177, 271] on button "Repetir" at bounding box center [1197, 258] width 69 height 31
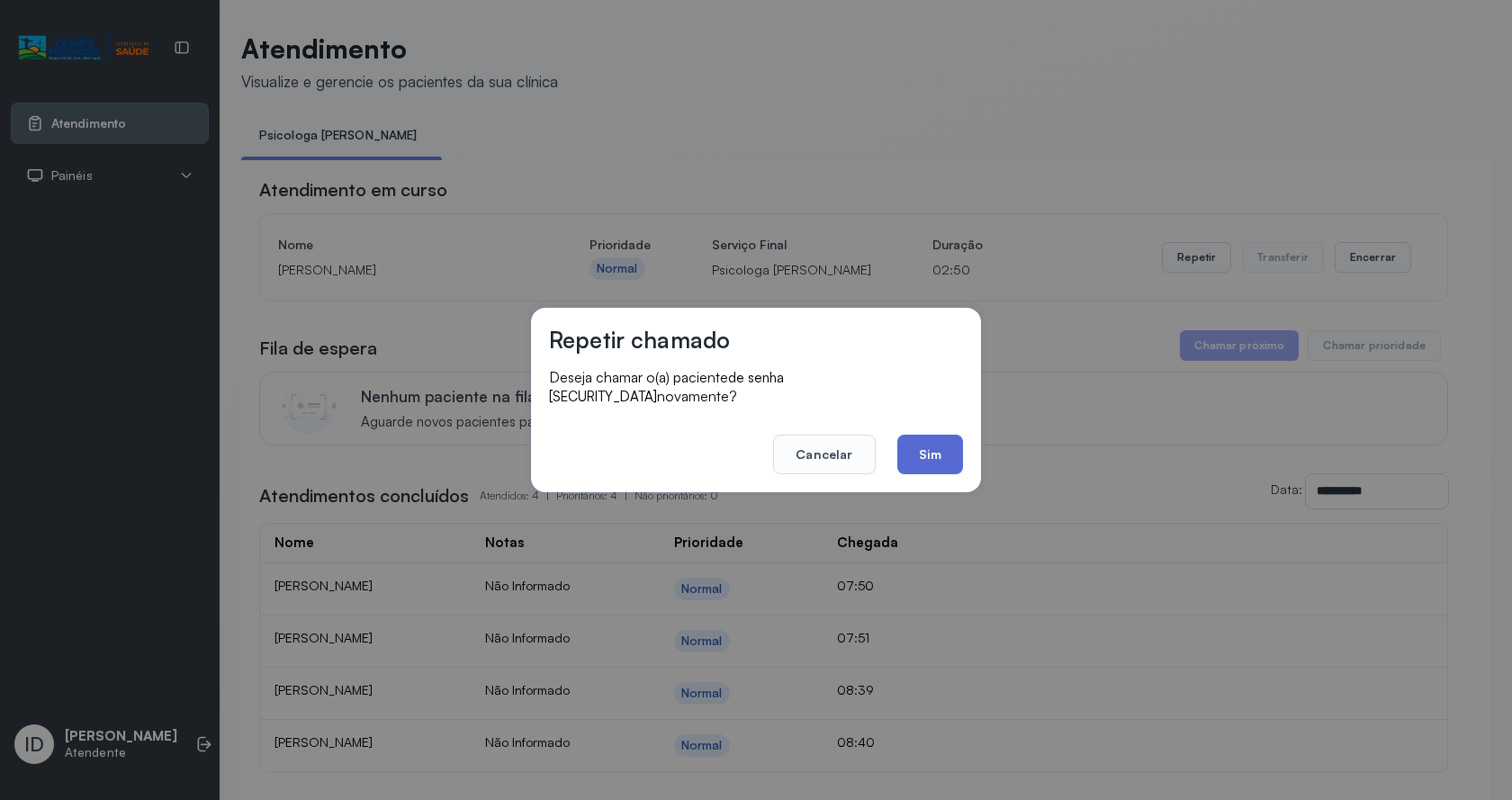
click at [914, 462] on button "Sim" at bounding box center [930, 454] width 65 height 39
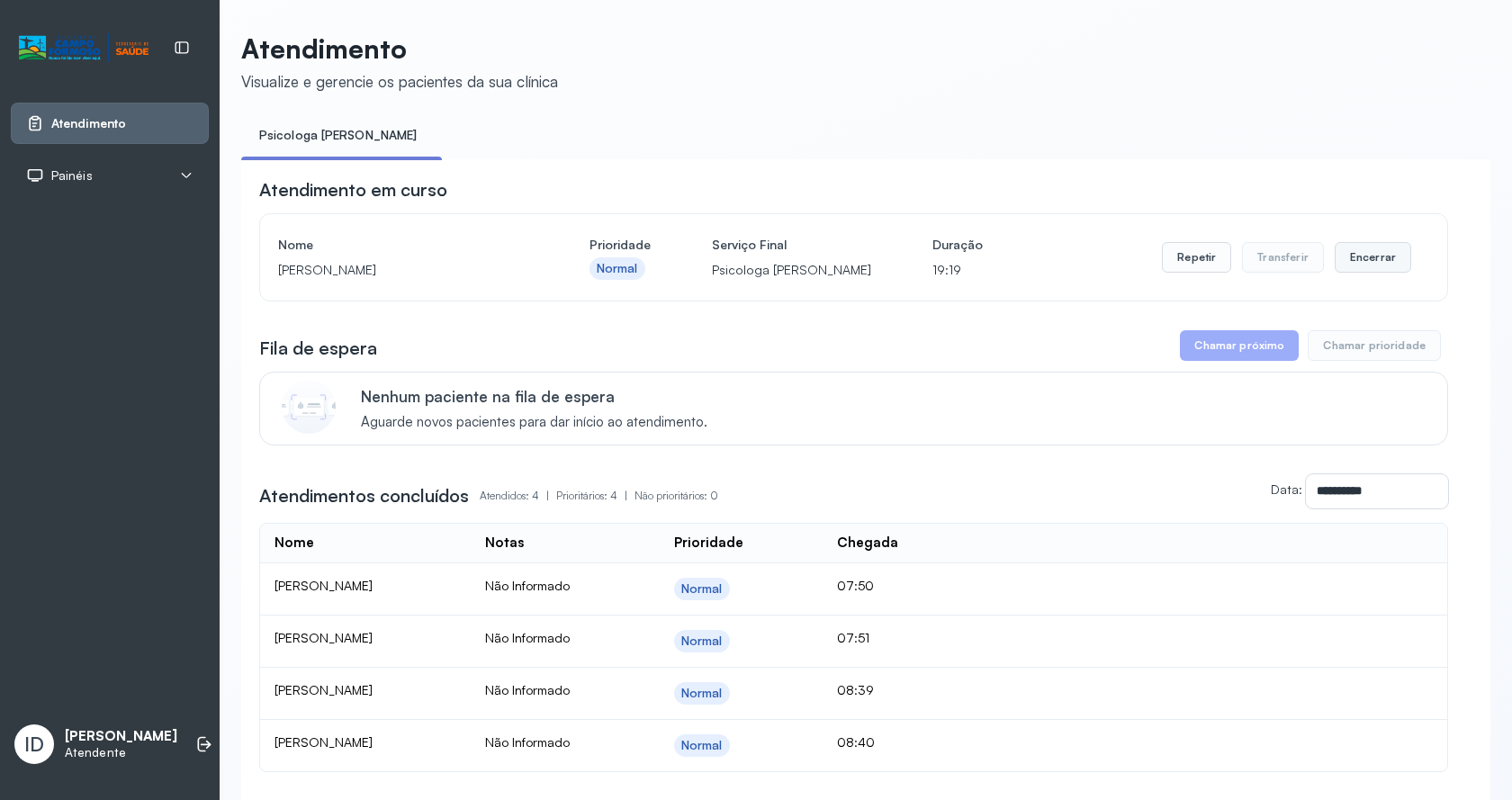
click at [1374, 260] on button "Encerrar" at bounding box center [1373, 258] width 77 height 31
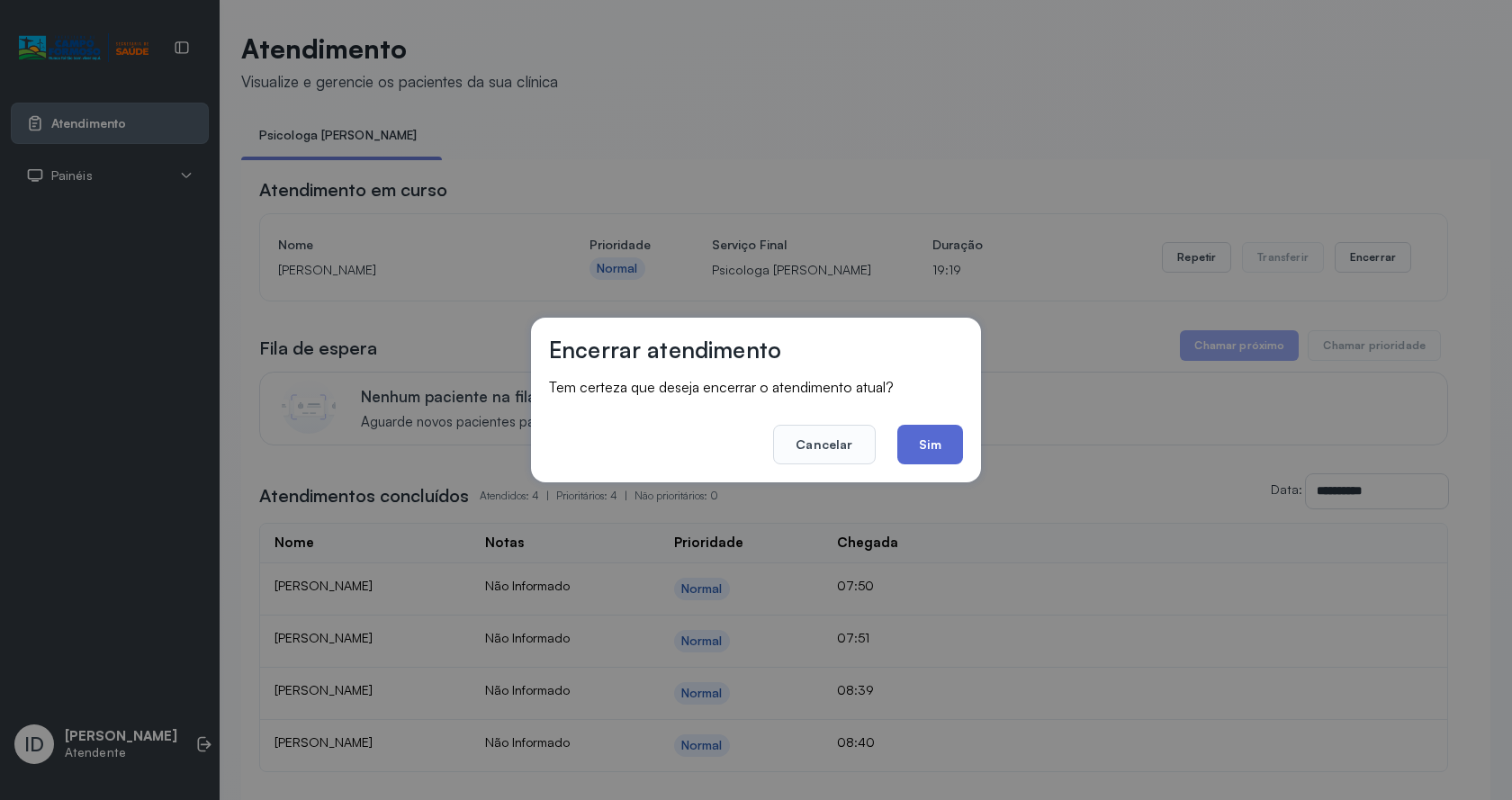
click at [946, 456] on button "Sim" at bounding box center [930, 444] width 65 height 39
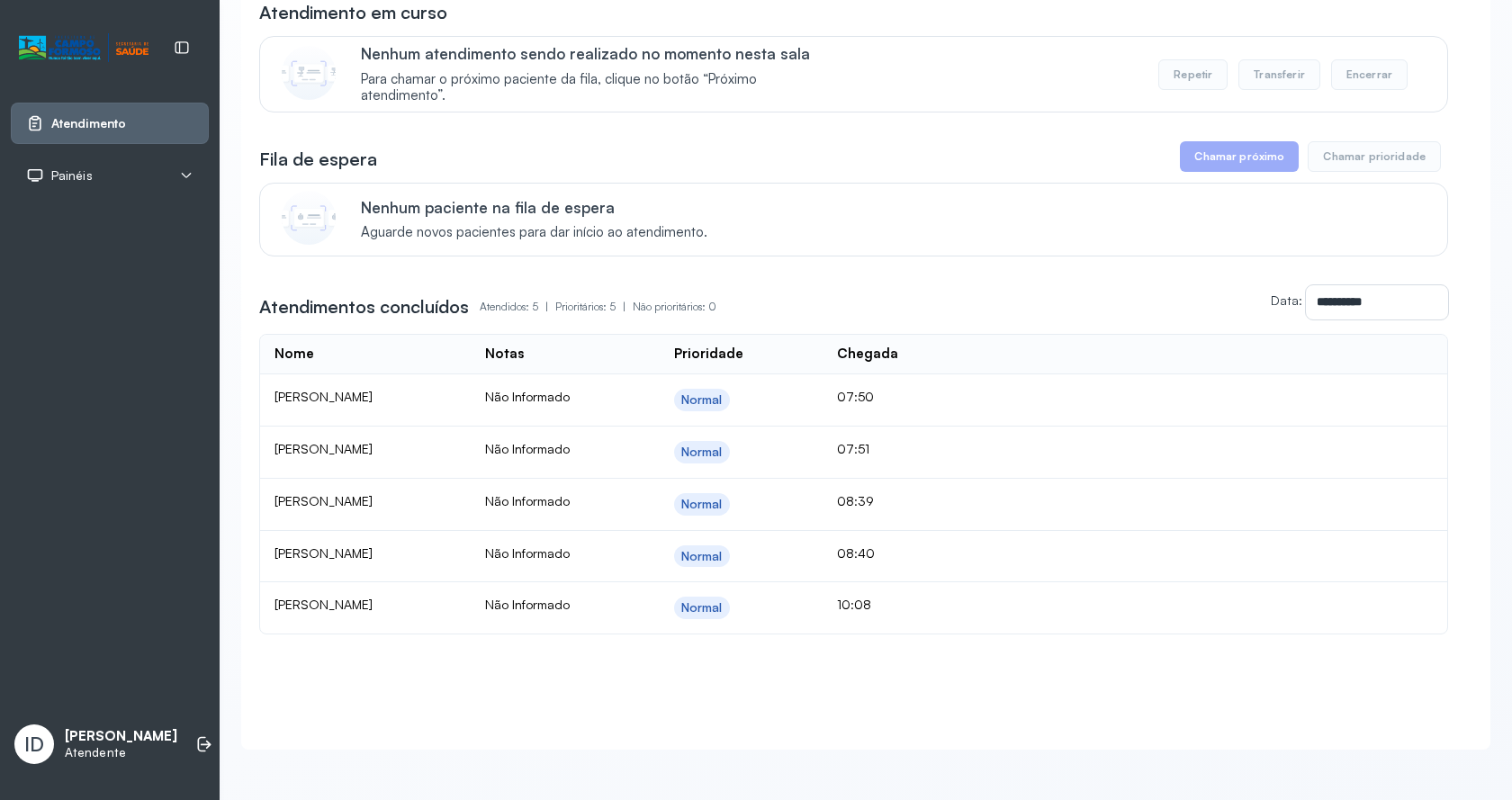
scroll to position [196, 0]
